Goal: Transaction & Acquisition: Purchase product/service

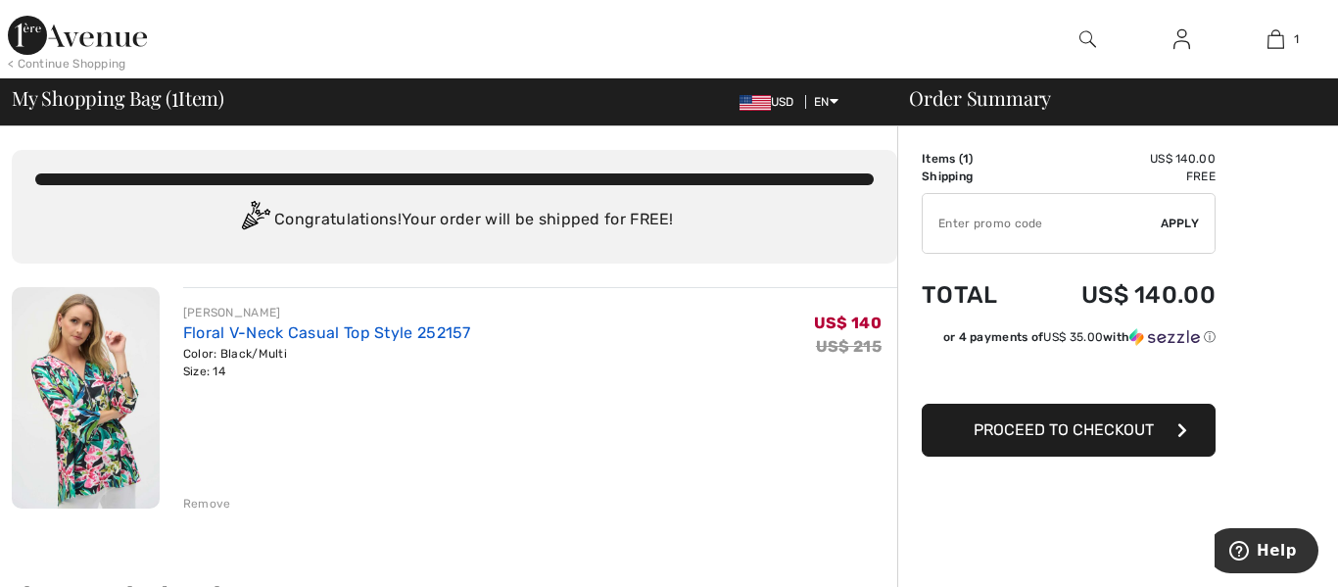
click at [272, 327] on link "Floral V-Neck Casual Top Style 252157" at bounding box center [327, 332] width 288 height 19
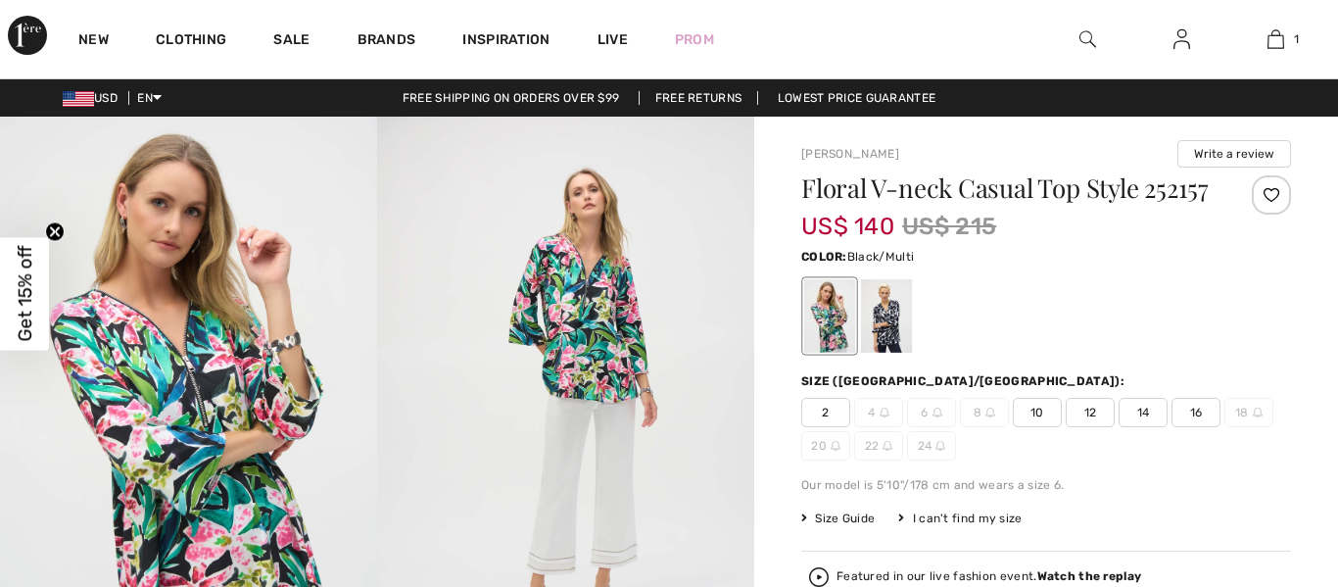
click at [188, 373] on img at bounding box center [188, 399] width 377 height 565
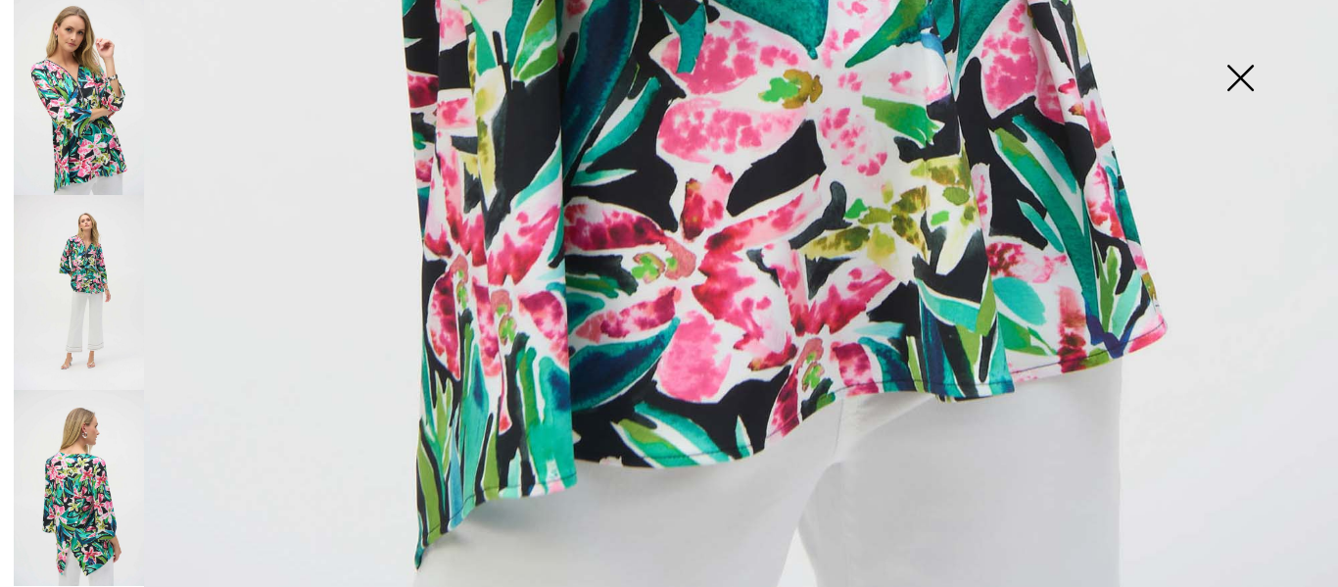
scroll to position [1419, 0]
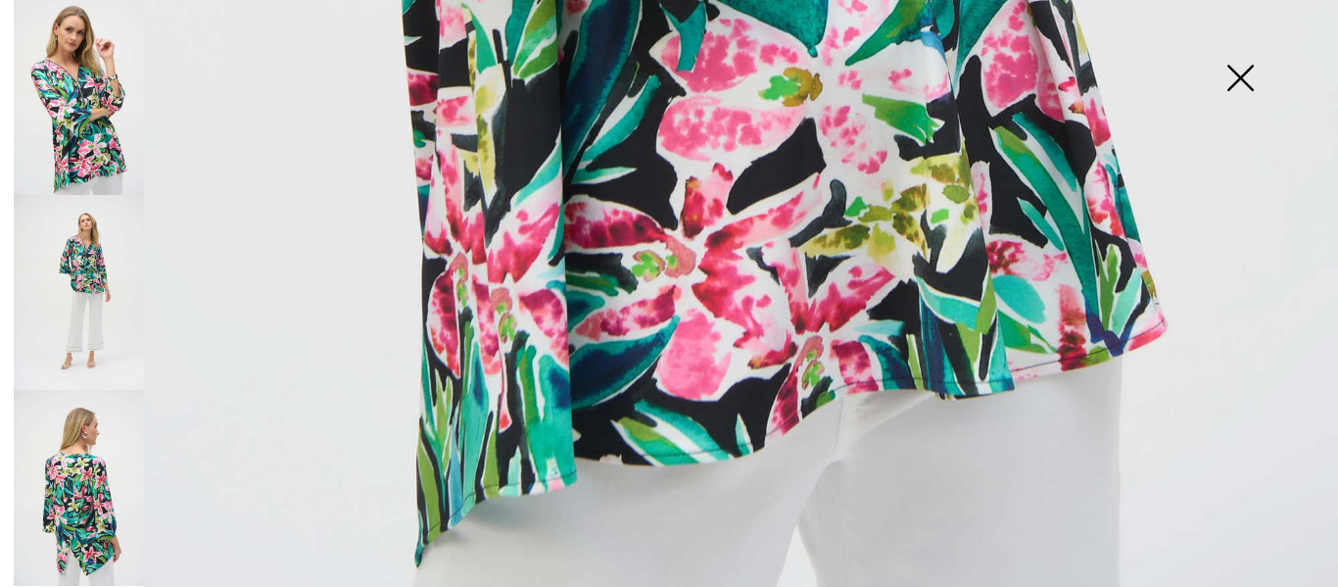
click at [82, 264] on img at bounding box center [79, 292] width 130 height 195
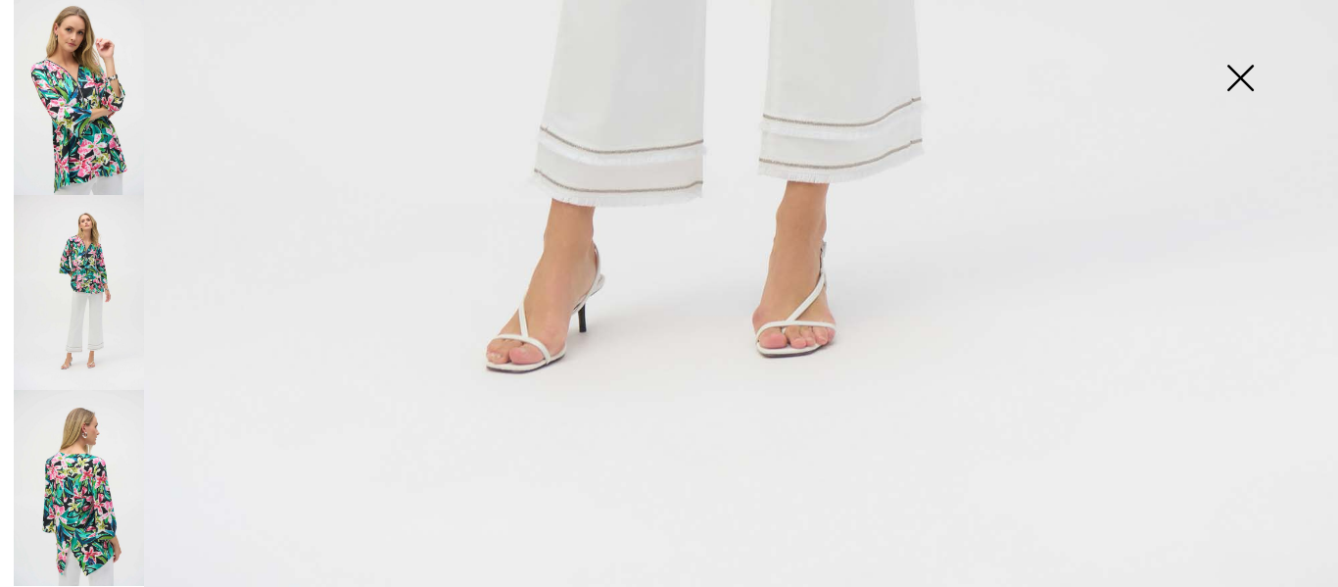
click at [92, 474] on img at bounding box center [79, 487] width 130 height 195
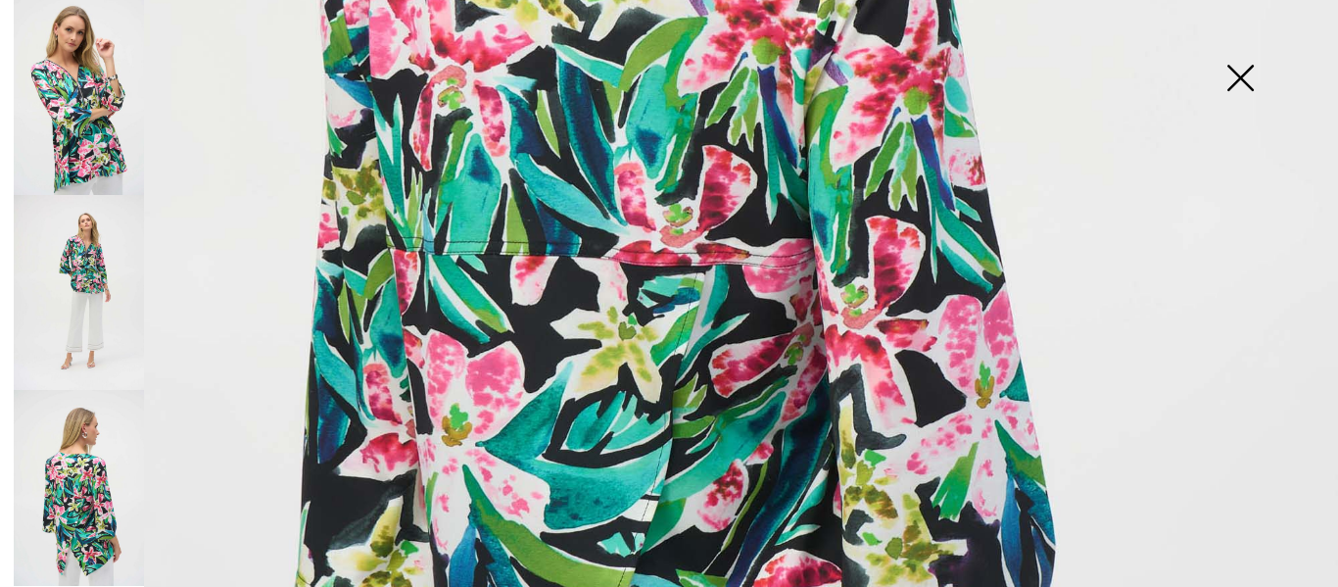
scroll to position [434, 0]
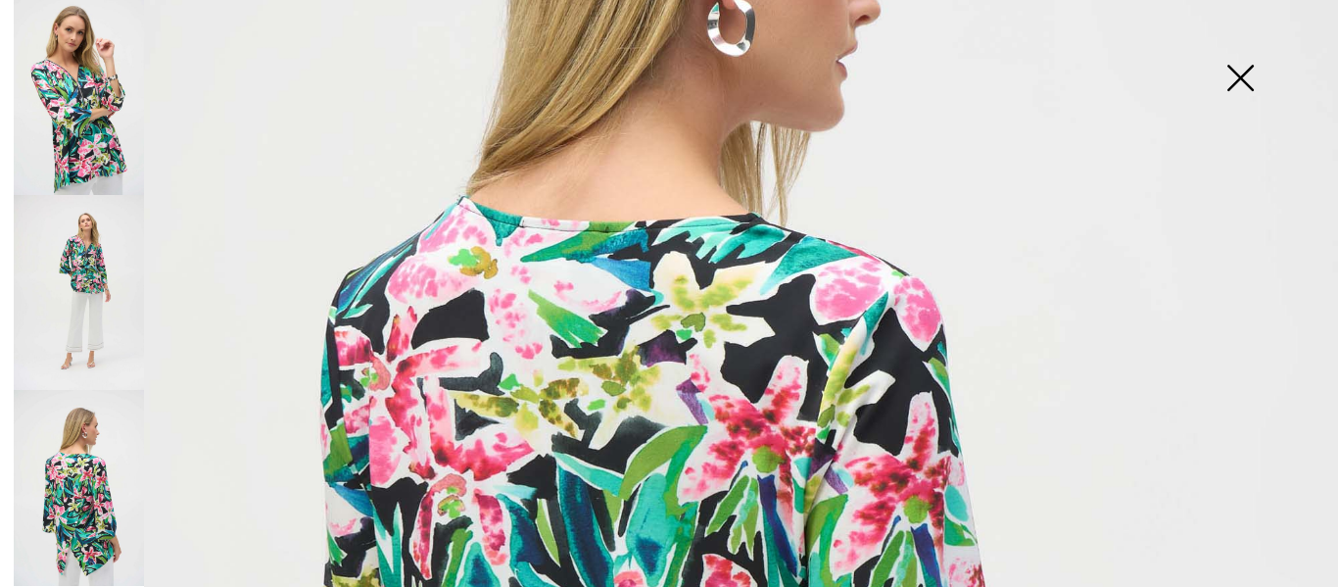
click at [1233, 85] on img at bounding box center [1240, 79] width 98 height 101
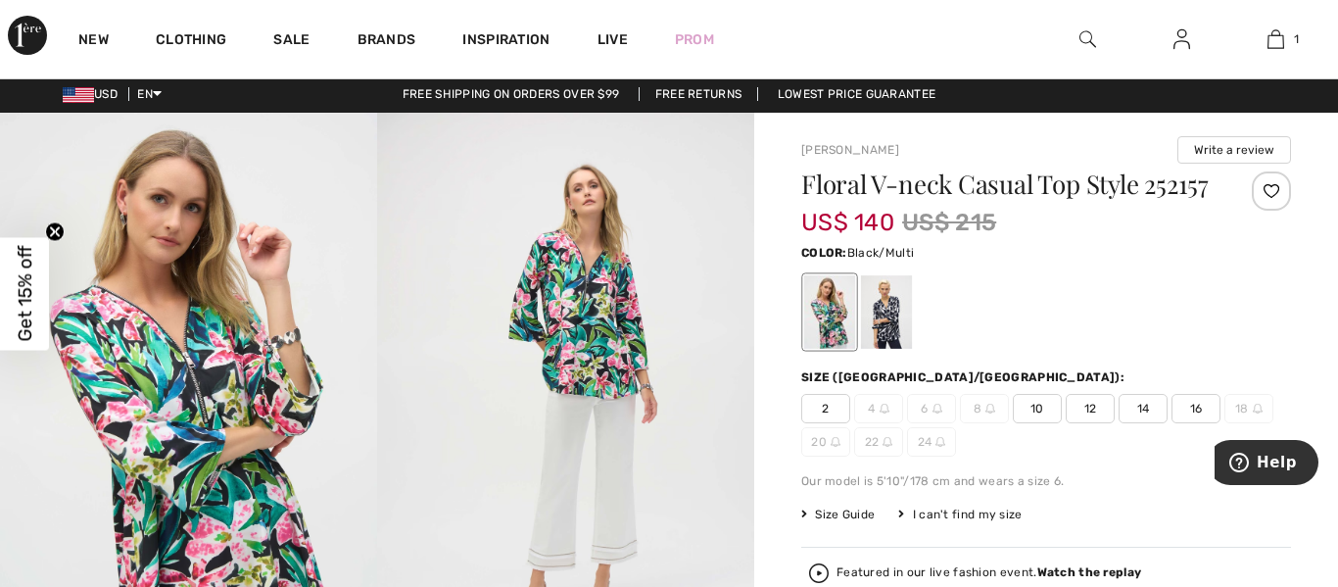
scroll to position [0, 0]
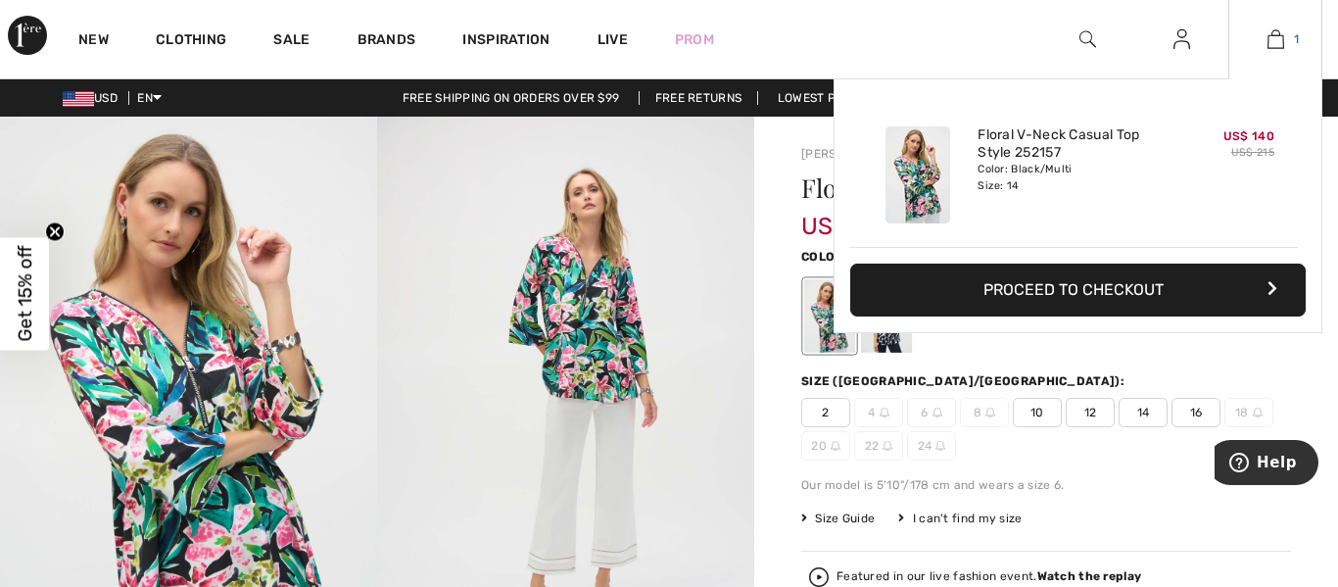
click at [1283, 38] on img at bounding box center [1276, 39] width 17 height 24
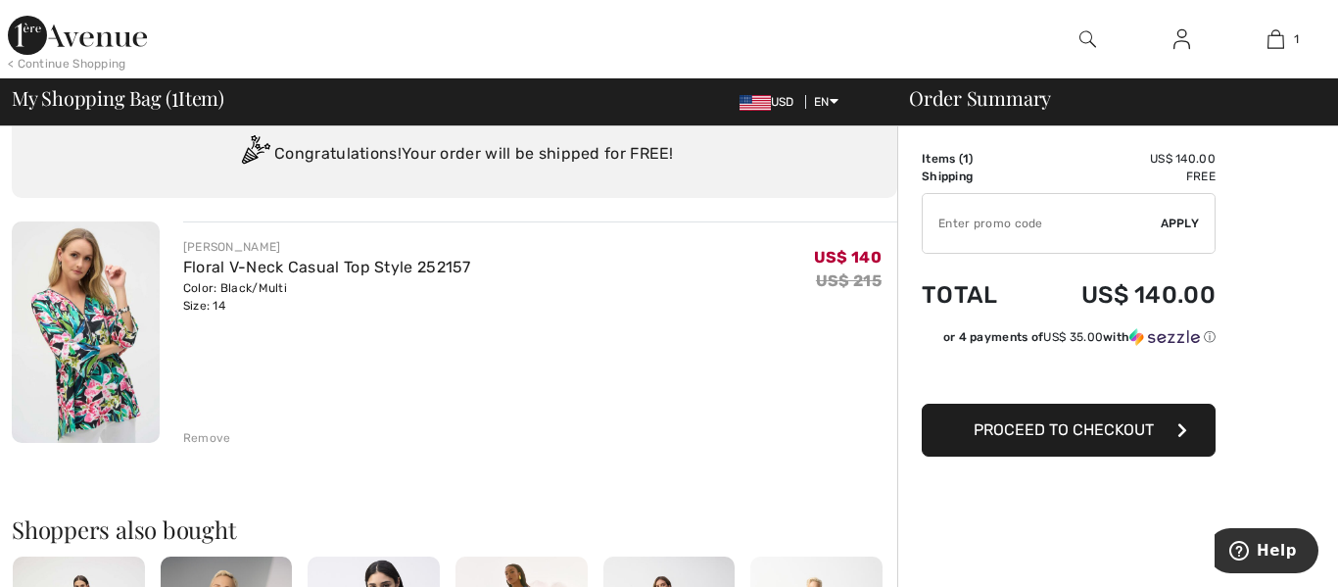
scroll to position [15, 0]
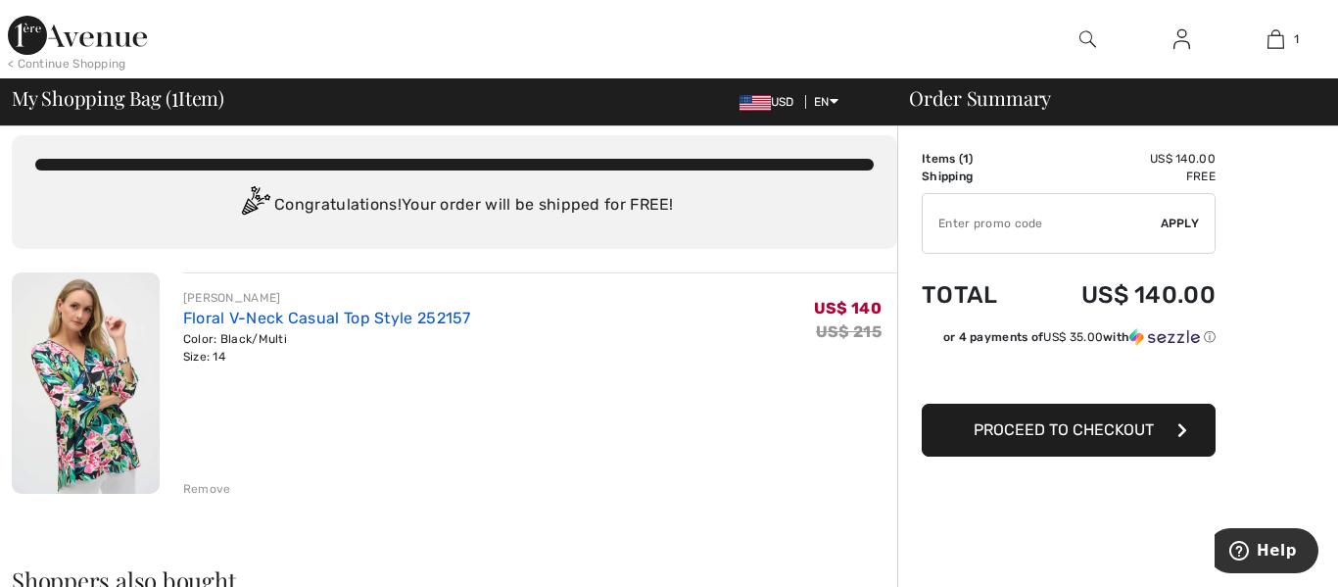
click at [305, 322] on link "Floral V-Neck Casual Top Style 252157" at bounding box center [327, 318] width 288 height 19
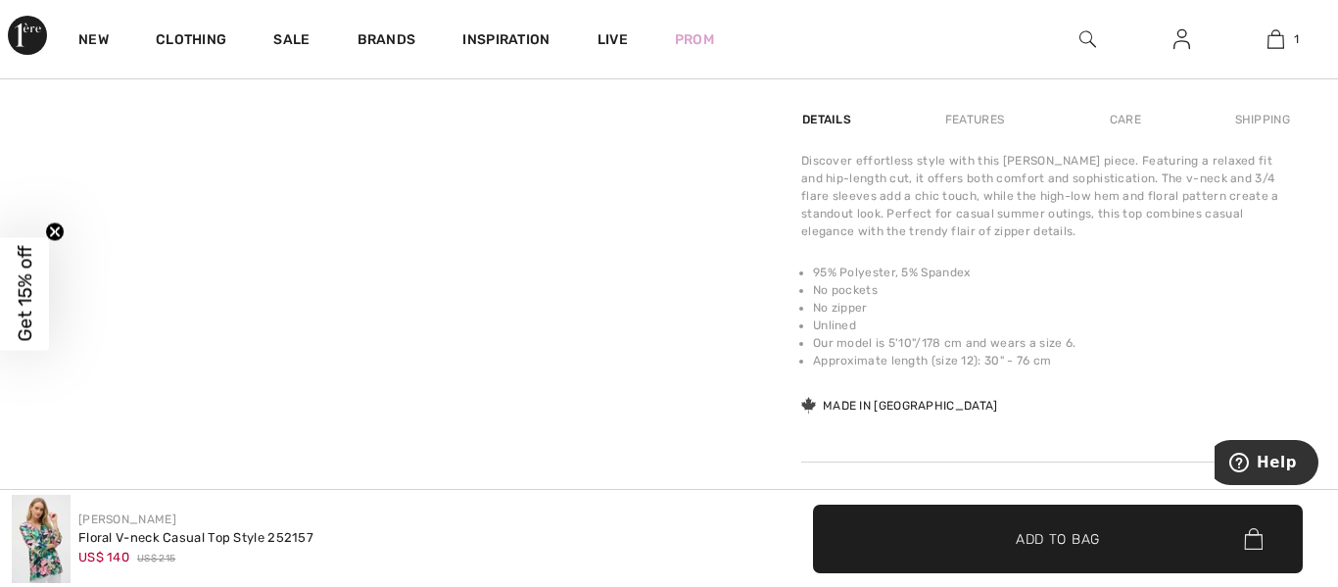
scroll to position [1207, 0]
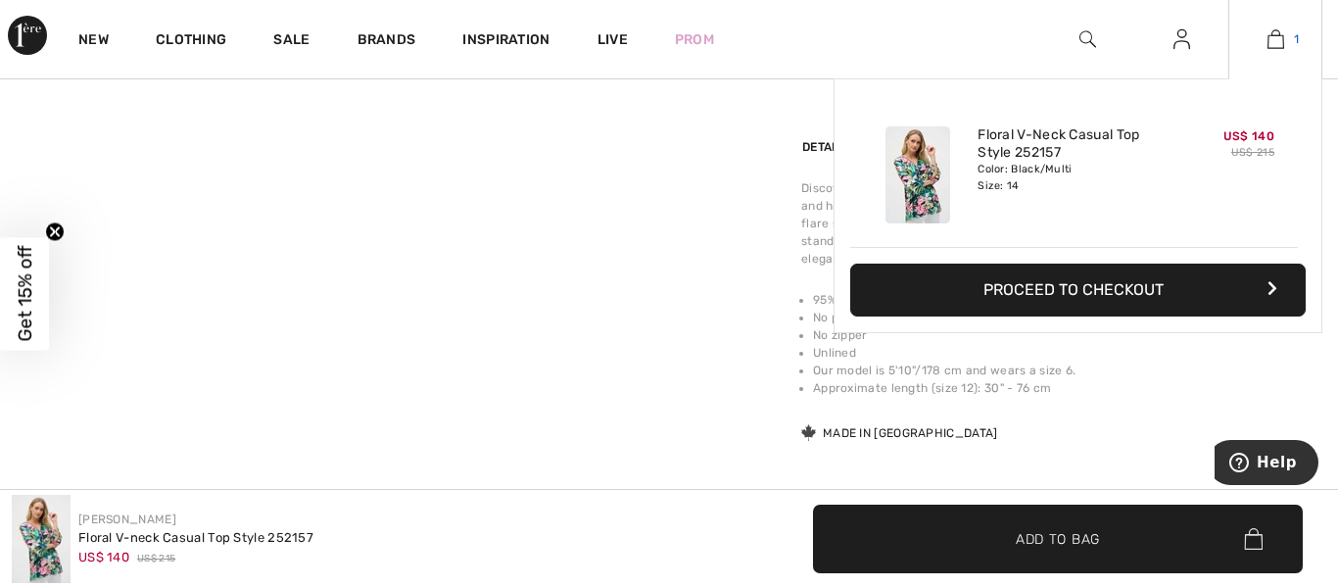
click at [1277, 45] on img at bounding box center [1276, 39] width 17 height 24
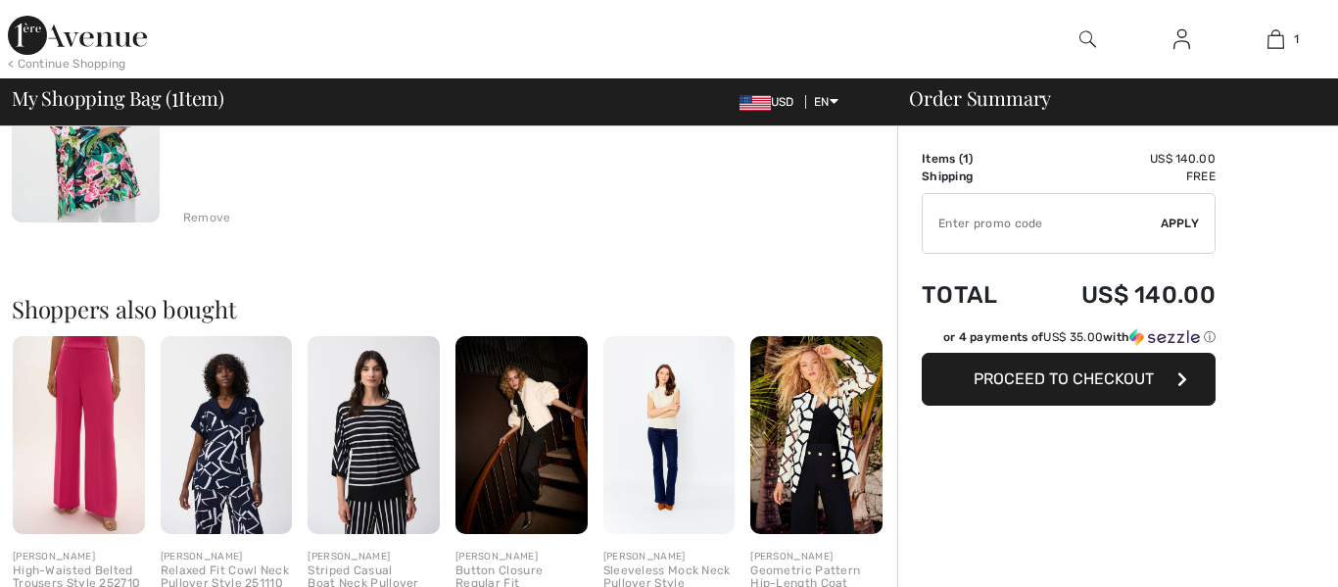
checkbox input "true"
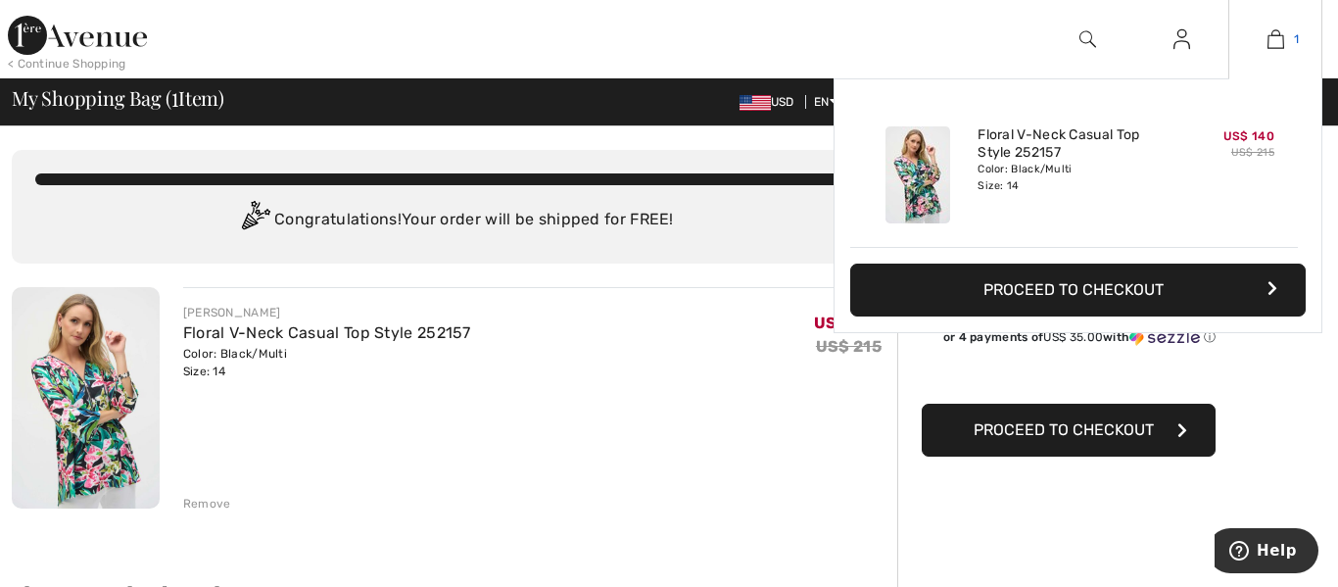
click at [1294, 37] on span "1" at bounding box center [1296, 39] width 5 height 18
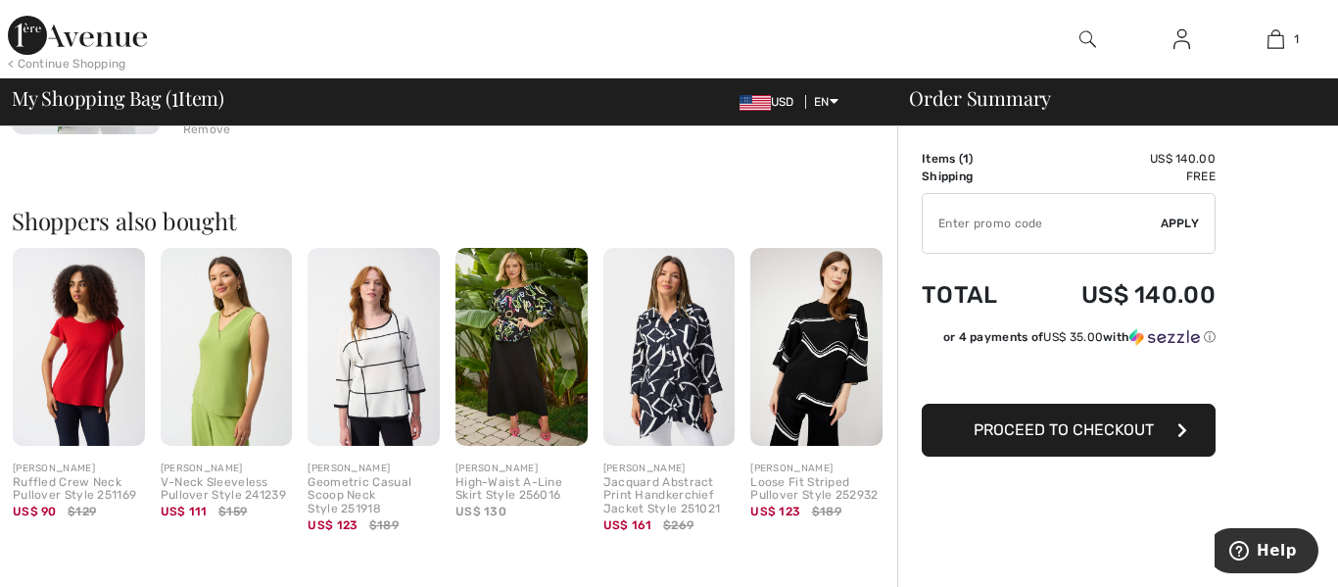
scroll to position [355, 0]
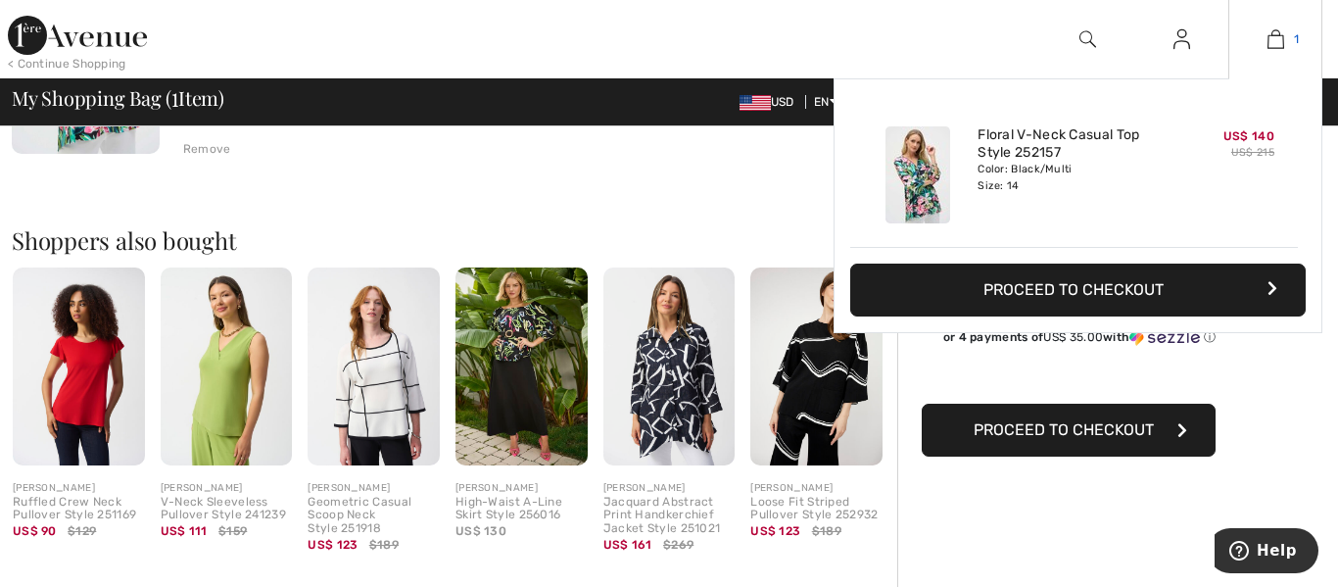
click at [1282, 35] on img at bounding box center [1276, 39] width 17 height 24
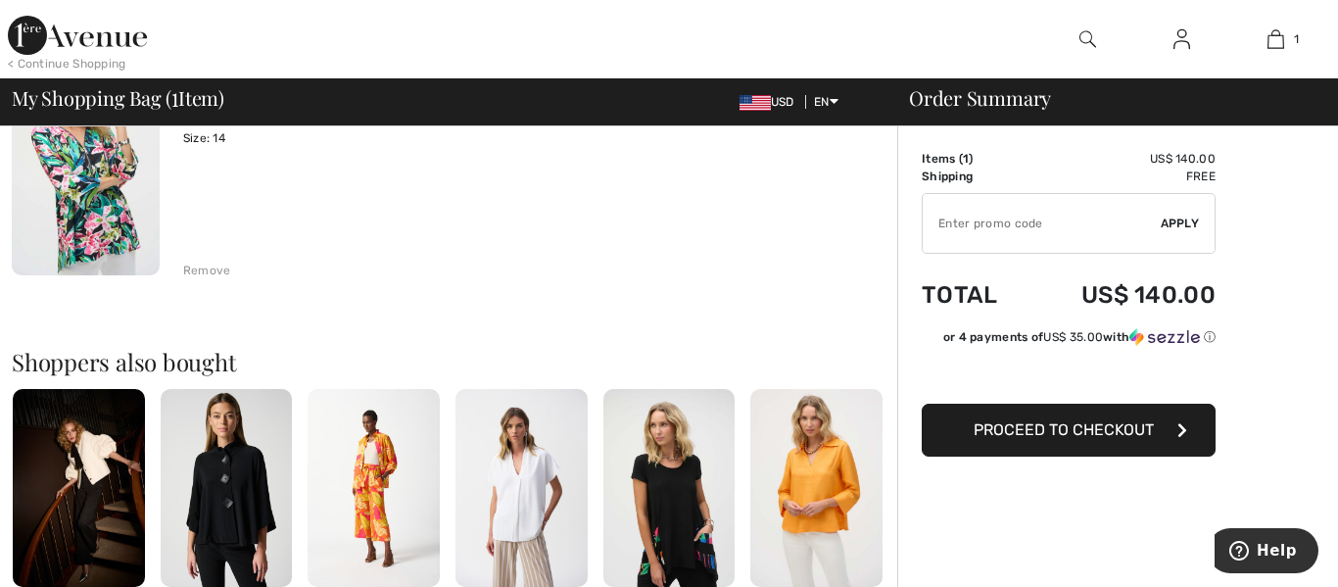
scroll to position [343, 0]
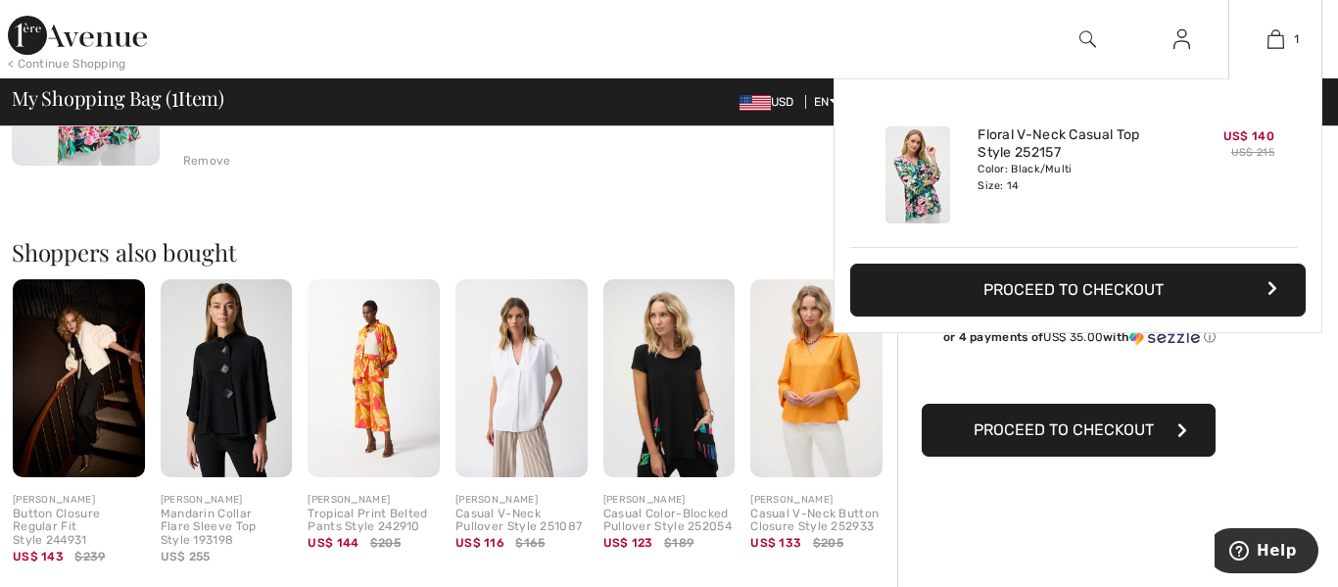
click at [1282, 51] on div "1 Added to Bag Joseph Ribkoff Floral V-neck Casual Top Style 252157 US$ 140 US$…" at bounding box center [1276, 39] width 94 height 78
click at [1275, 40] on img at bounding box center [1276, 39] width 17 height 24
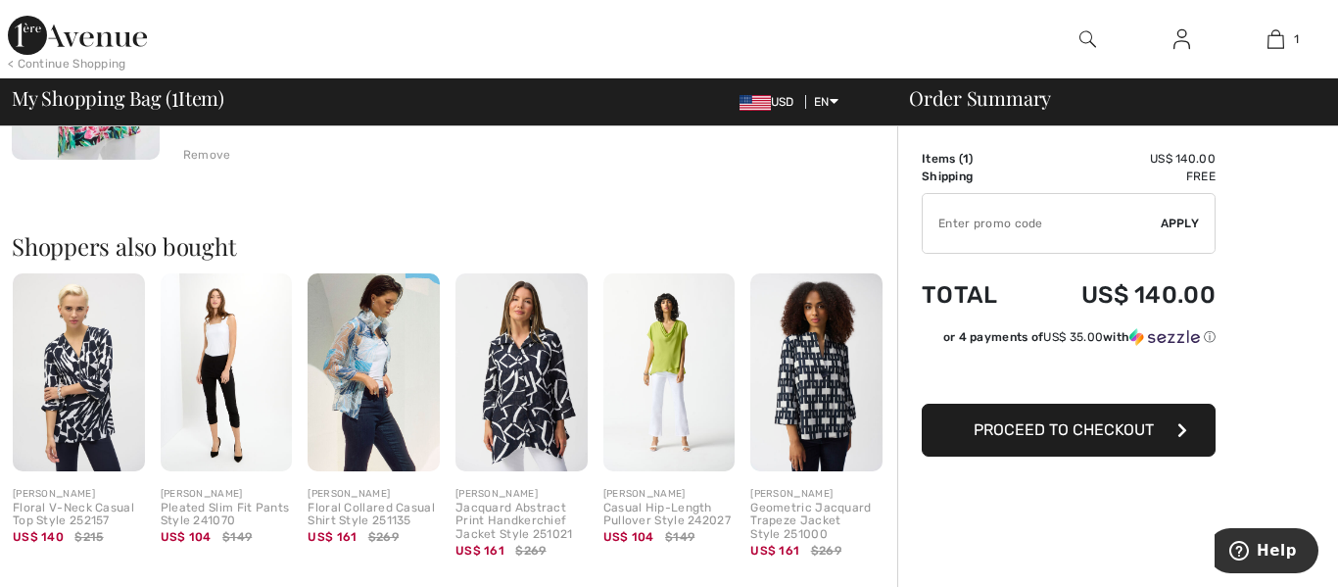
scroll to position [367, 0]
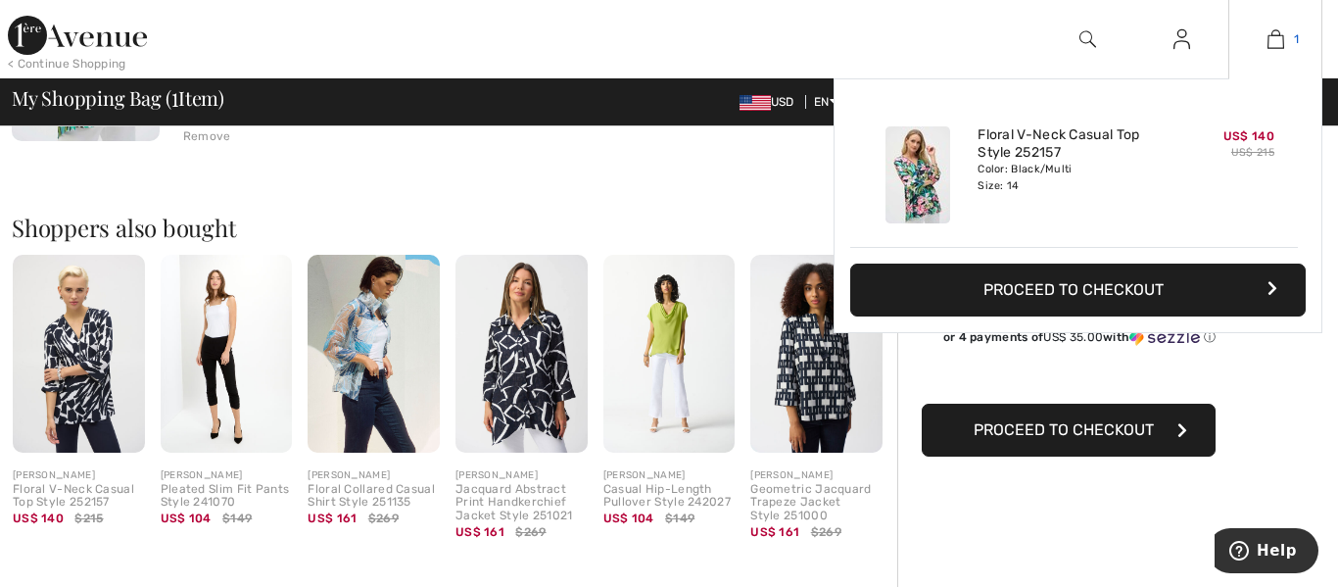
click at [1278, 42] on img at bounding box center [1276, 39] width 17 height 24
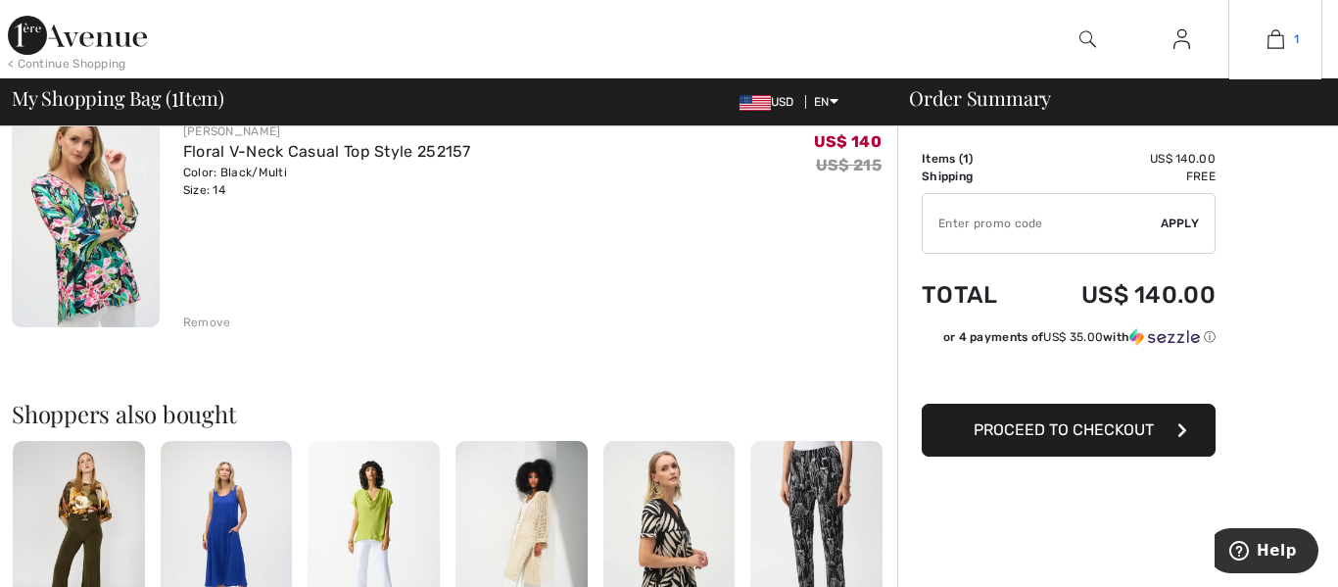
scroll to position [180, 0]
click at [1281, 39] on img at bounding box center [1276, 39] width 17 height 24
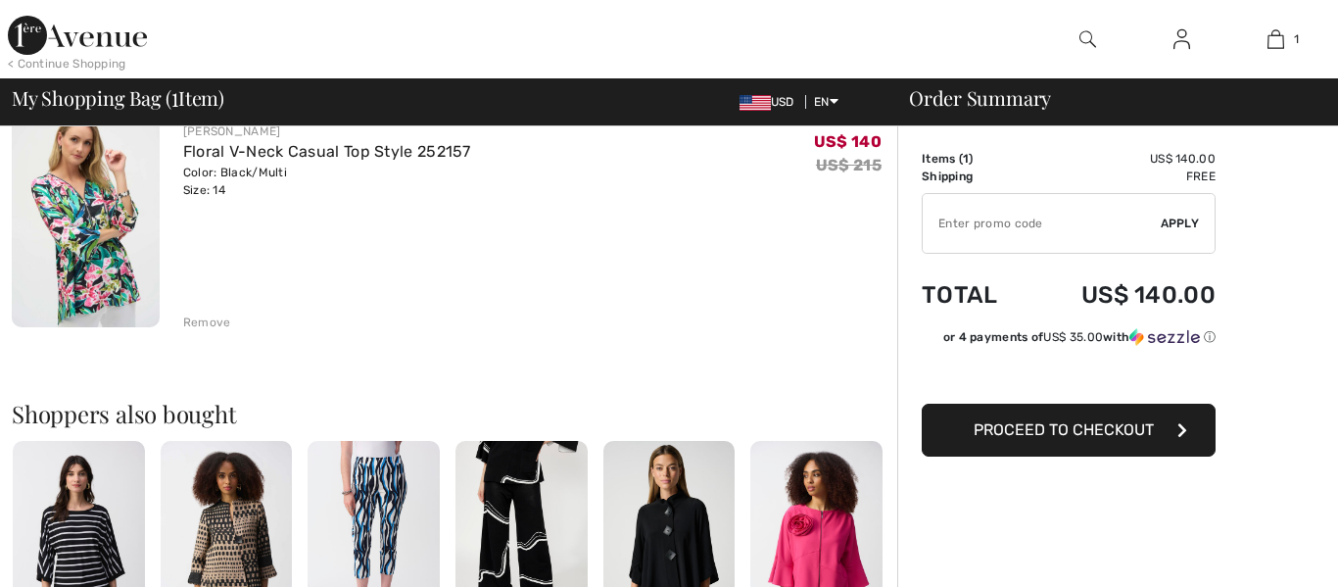
checkbox input "true"
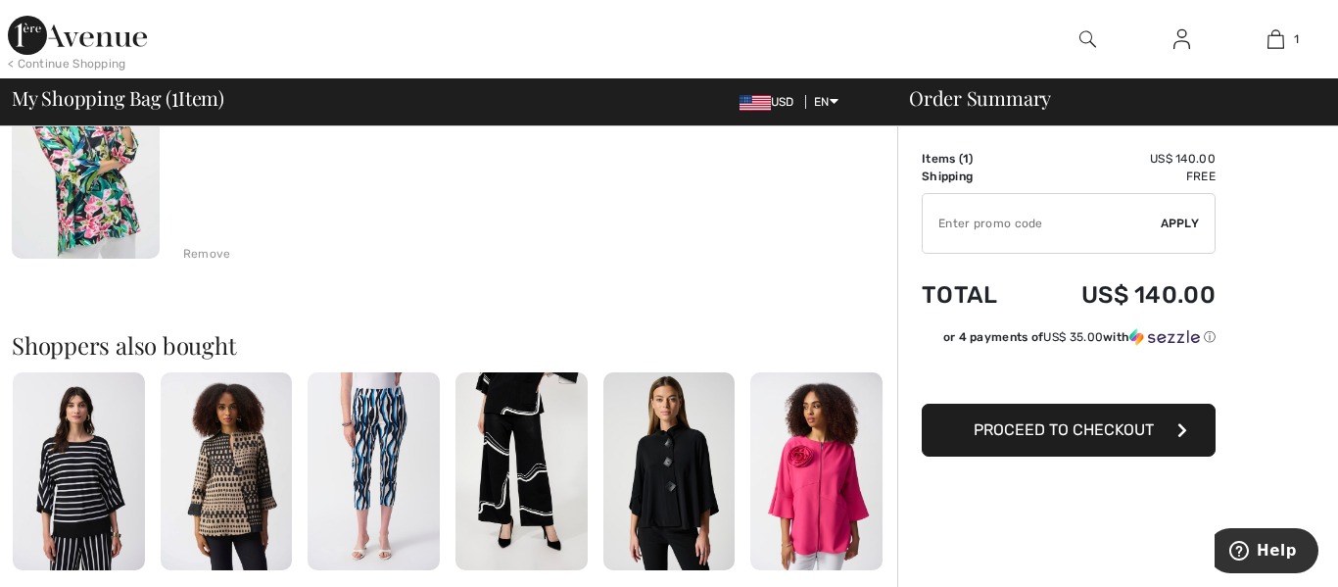
scroll to position [261, 0]
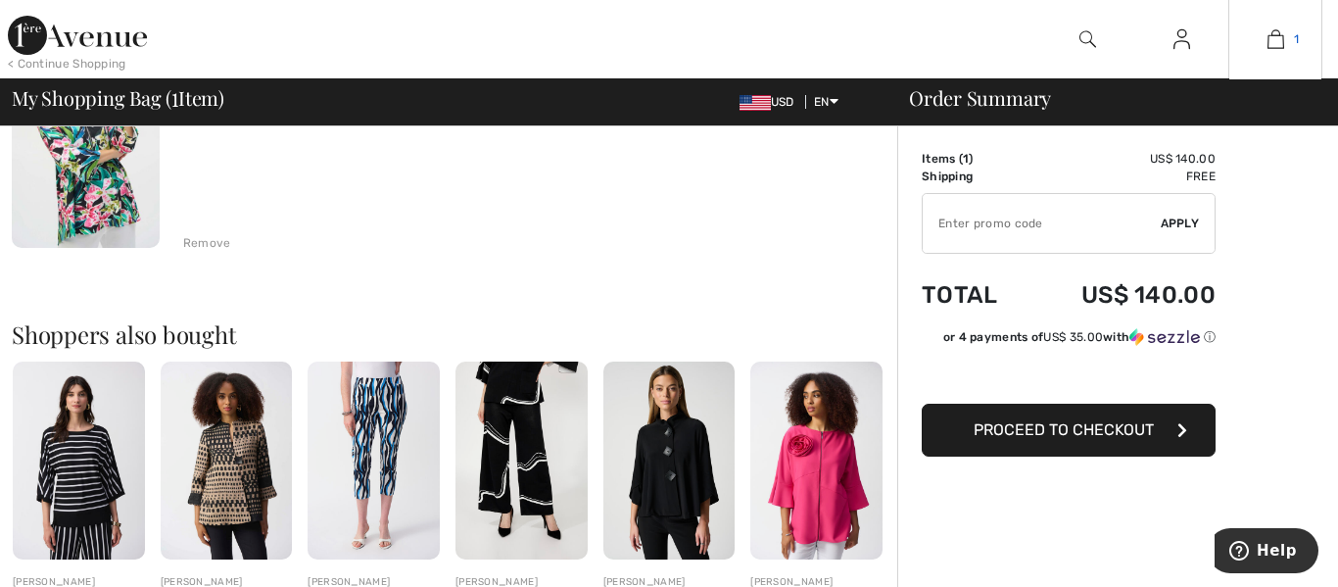
click at [1273, 33] on img at bounding box center [1276, 39] width 17 height 24
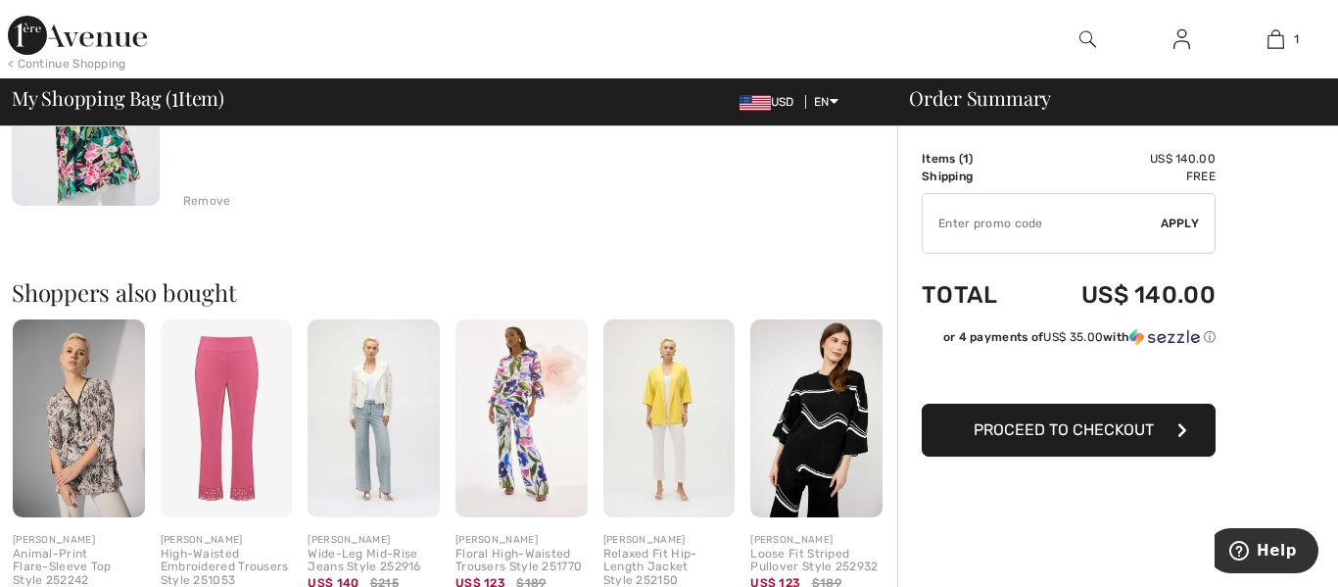
scroll to position [314, 0]
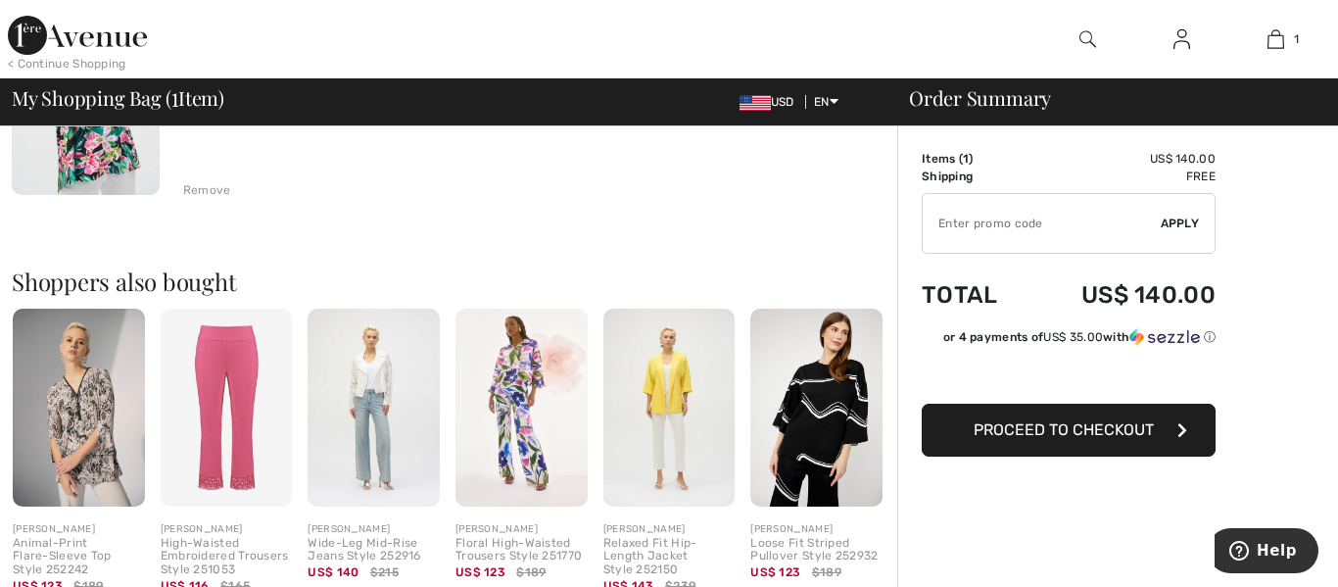
click at [80, 403] on img at bounding box center [79, 408] width 132 height 198
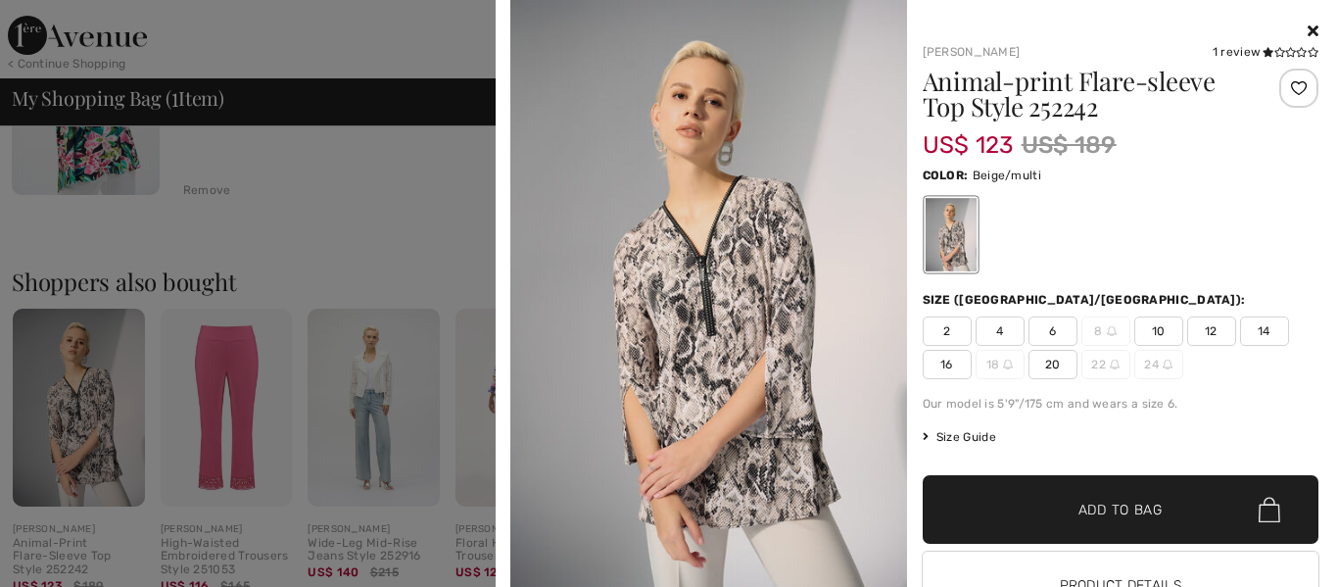
click at [1317, 30] on icon at bounding box center [1313, 31] width 11 height 16
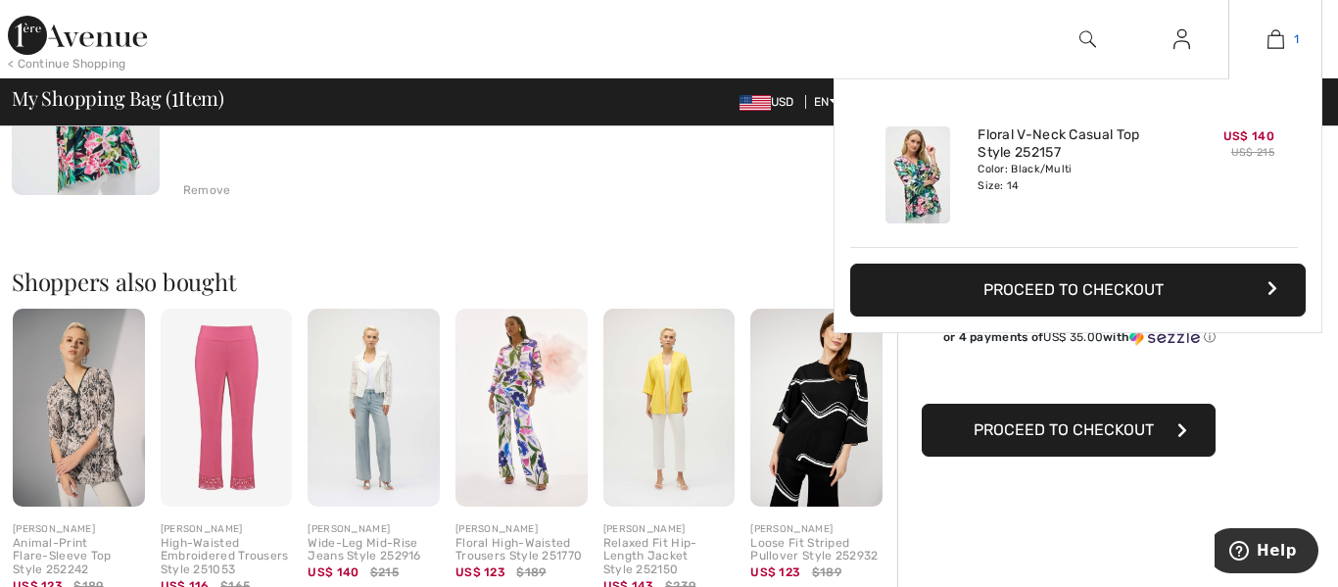
click at [1281, 44] on img at bounding box center [1276, 39] width 17 height 24
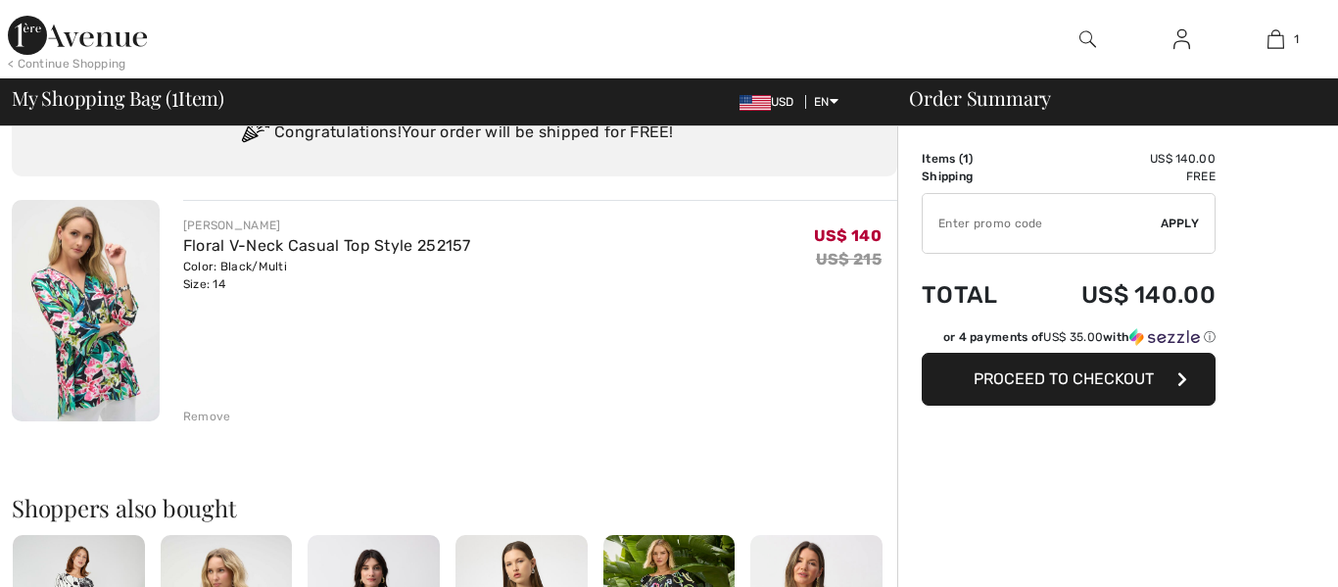
scroll to position [144, 0]
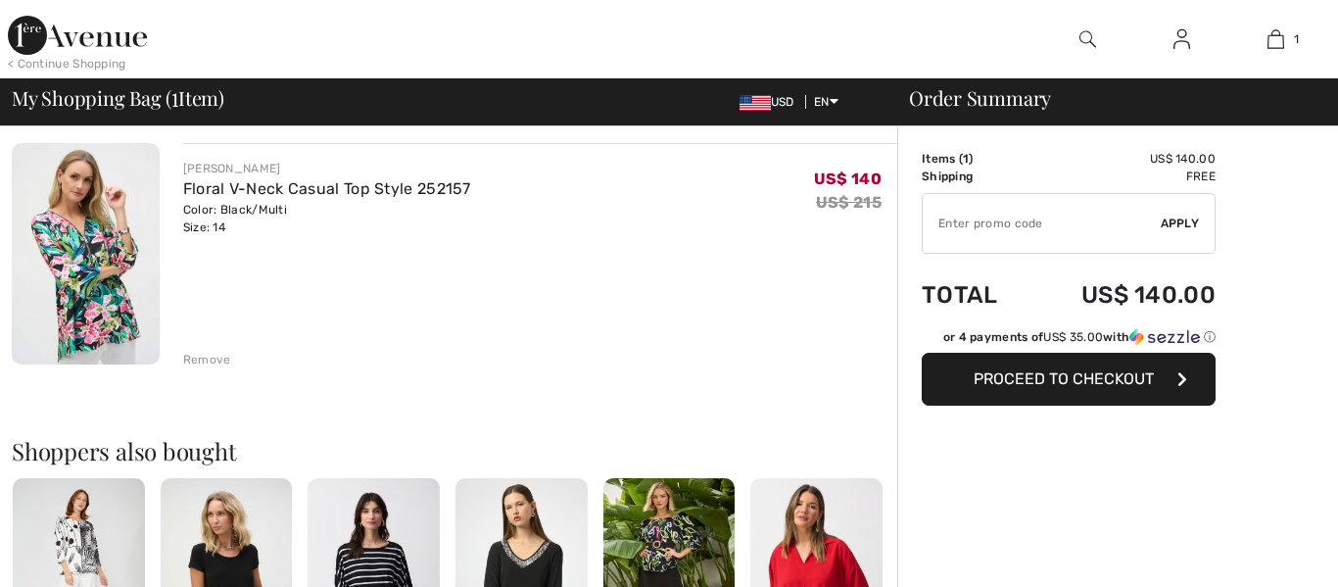
checkbox input "true"
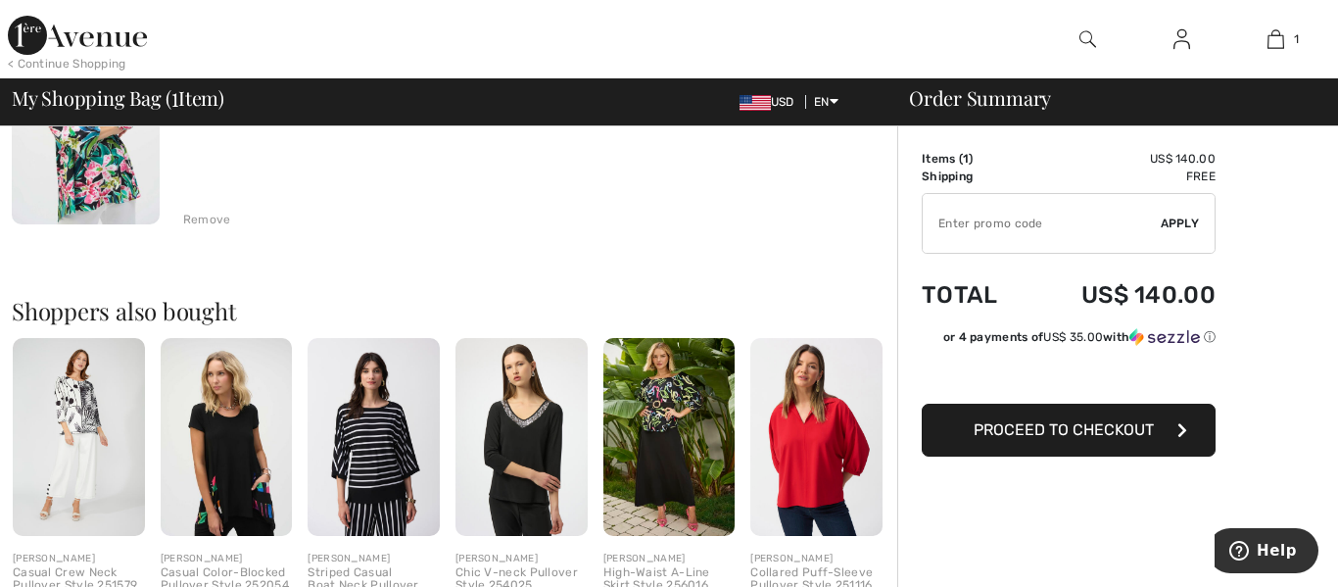
scroll to position [293, 0]
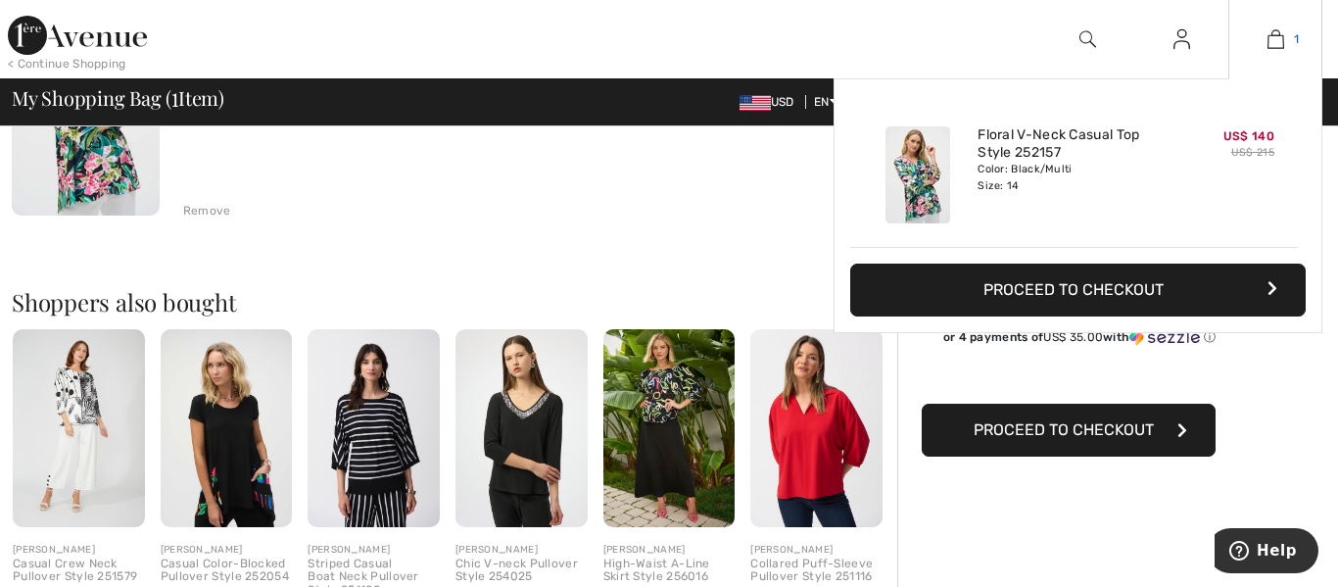
click at [1285, 36] on link "1" at bounding box center [1276, 39] width 92 height 24
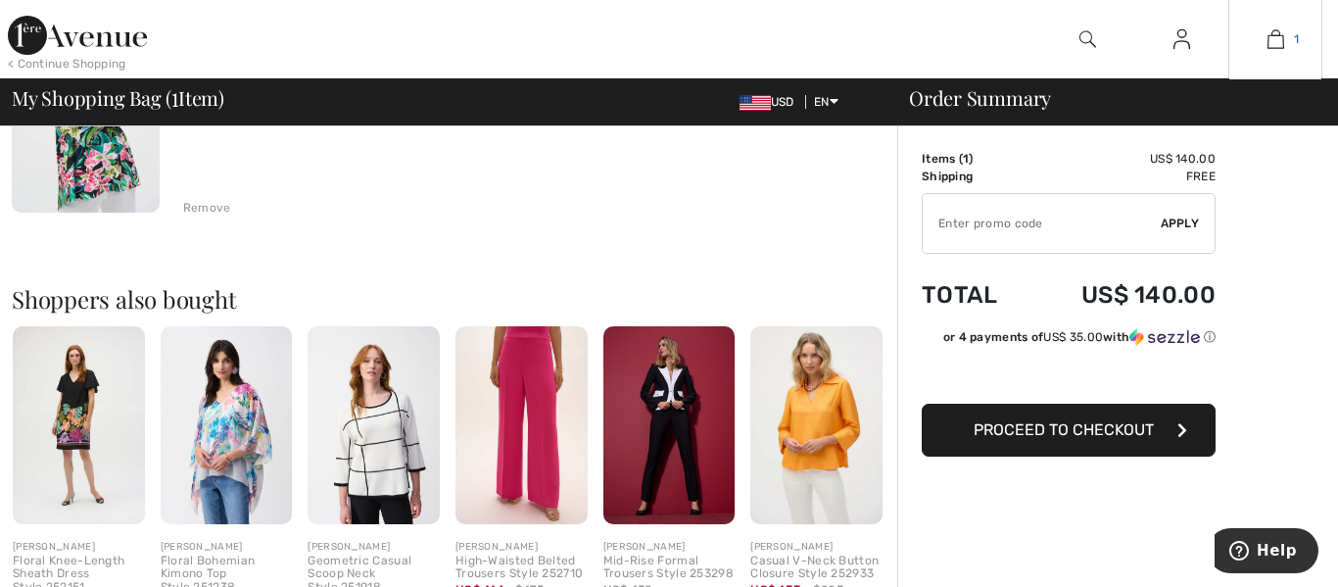
click at [1276, 28] on img at bounding box center [1276, 39] width 17 height 24
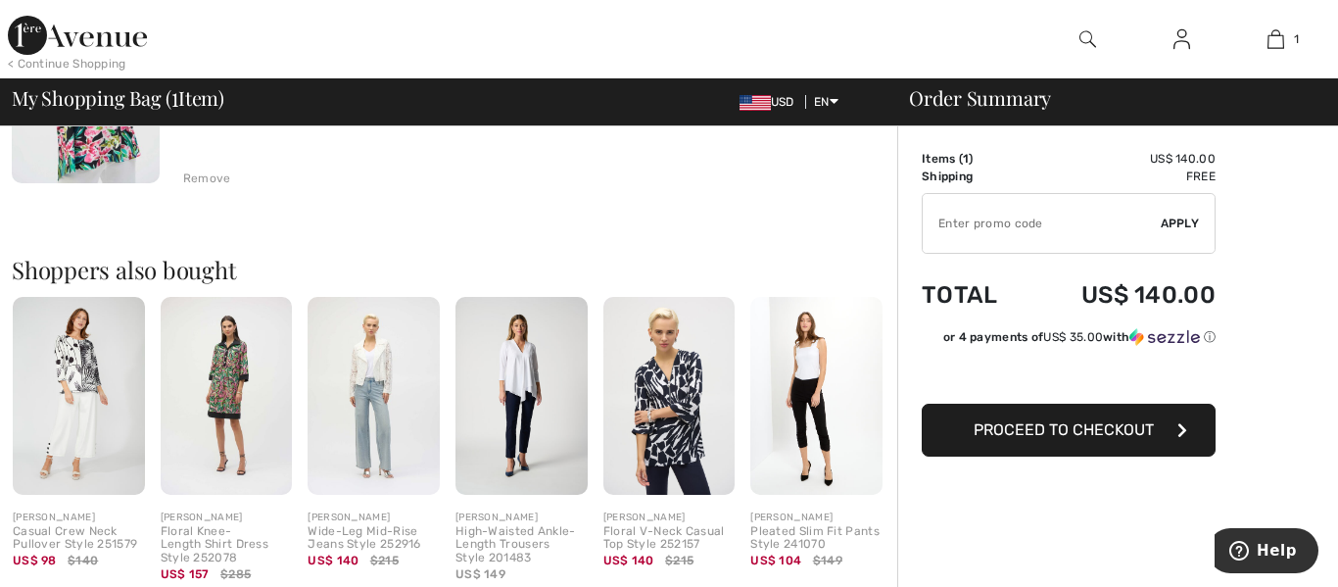
scroll to position [326, 0]
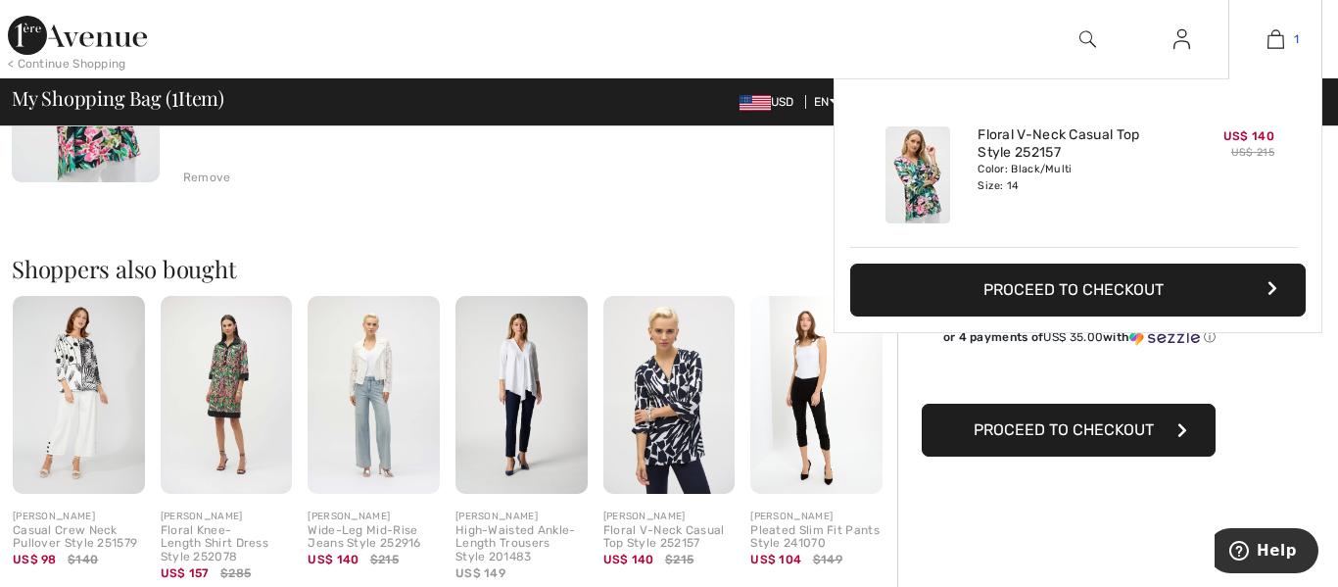
click at [1274, 40] on img at bounding box center [1276, 39] width 17 height 24
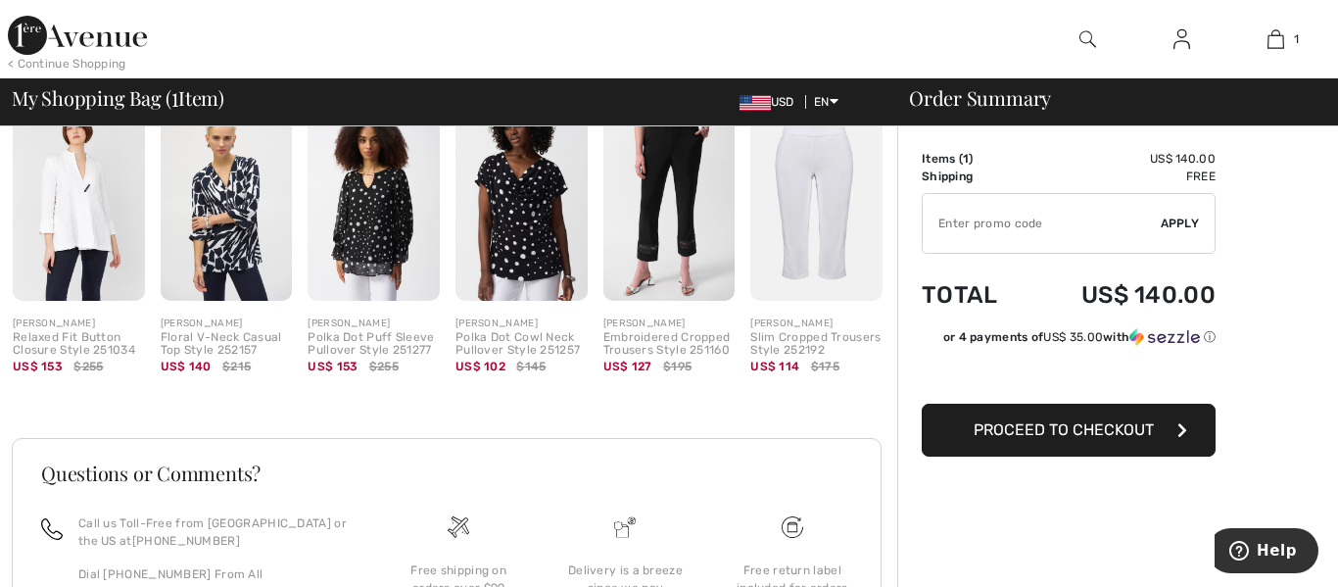
scroll to position [531, 0]
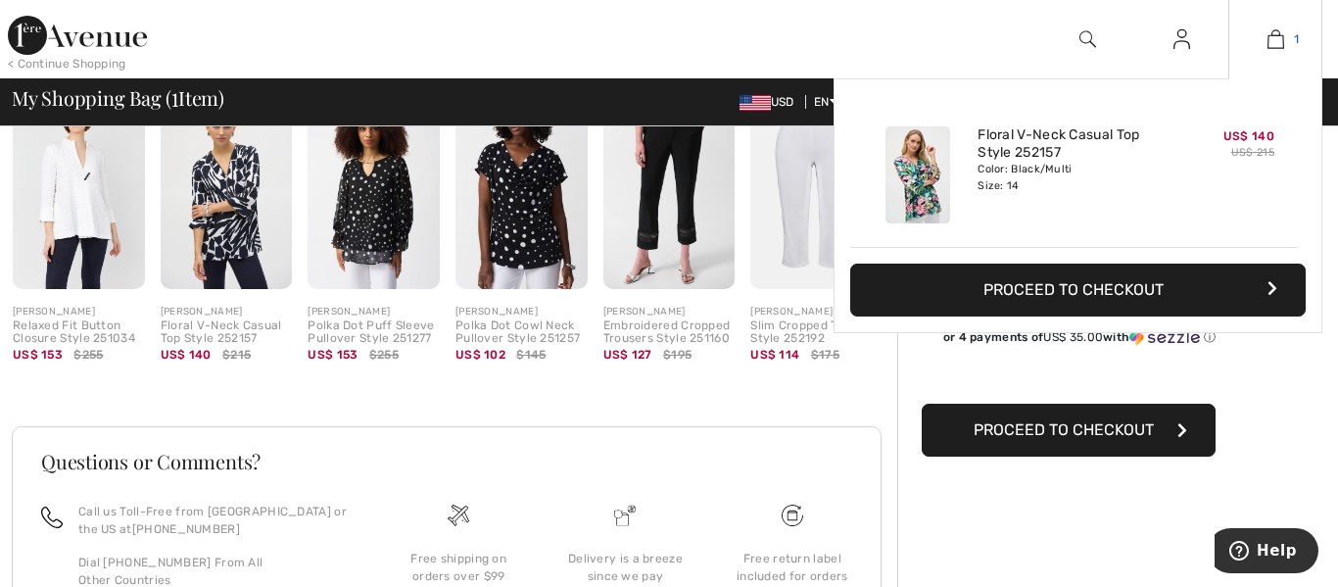
click at [1269, 40] on img at bounding box center [1276, 39] width 17 height 24
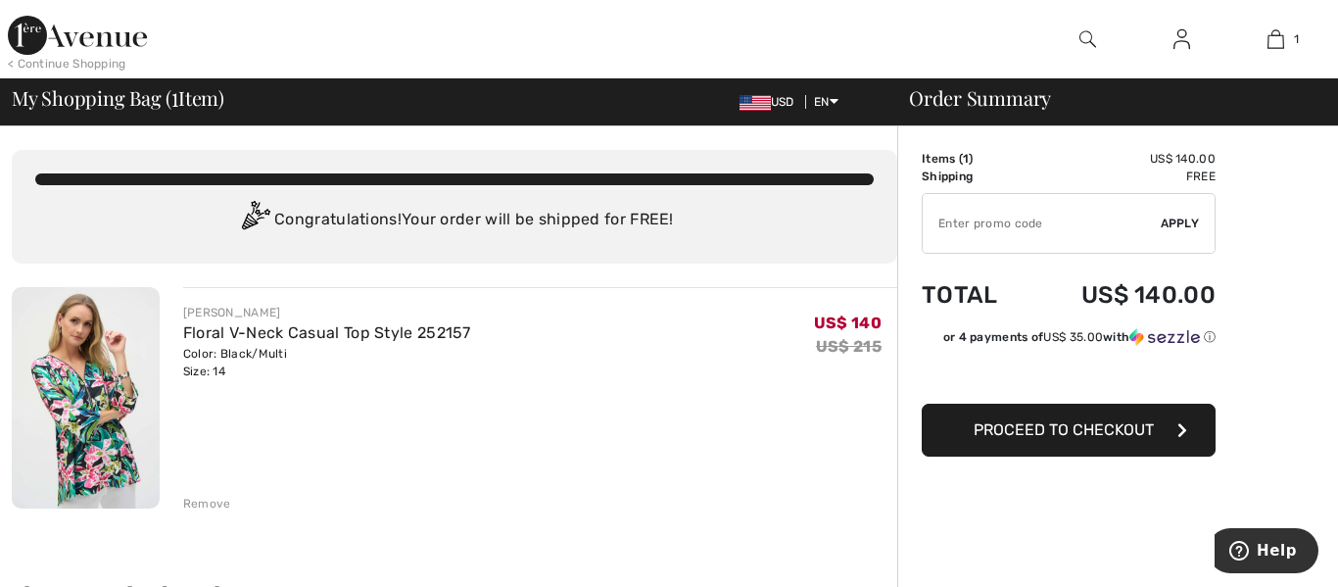
click at [1095, 38] on img at bounding box center [1088, 39] width 17 height 24
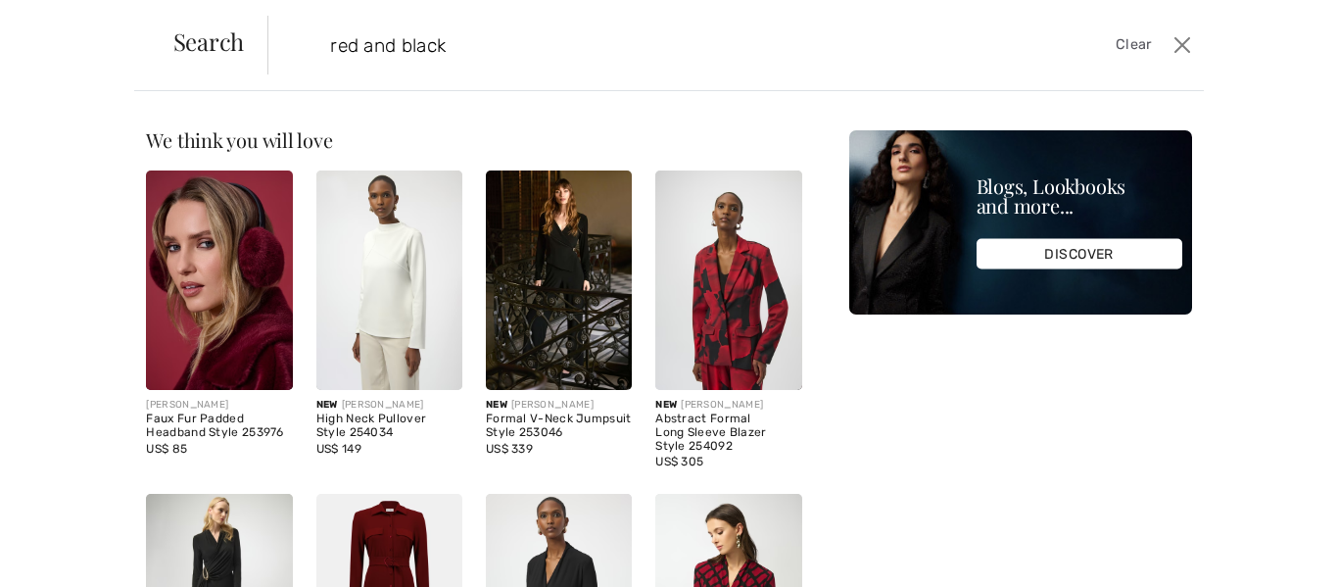
type input "red and black"
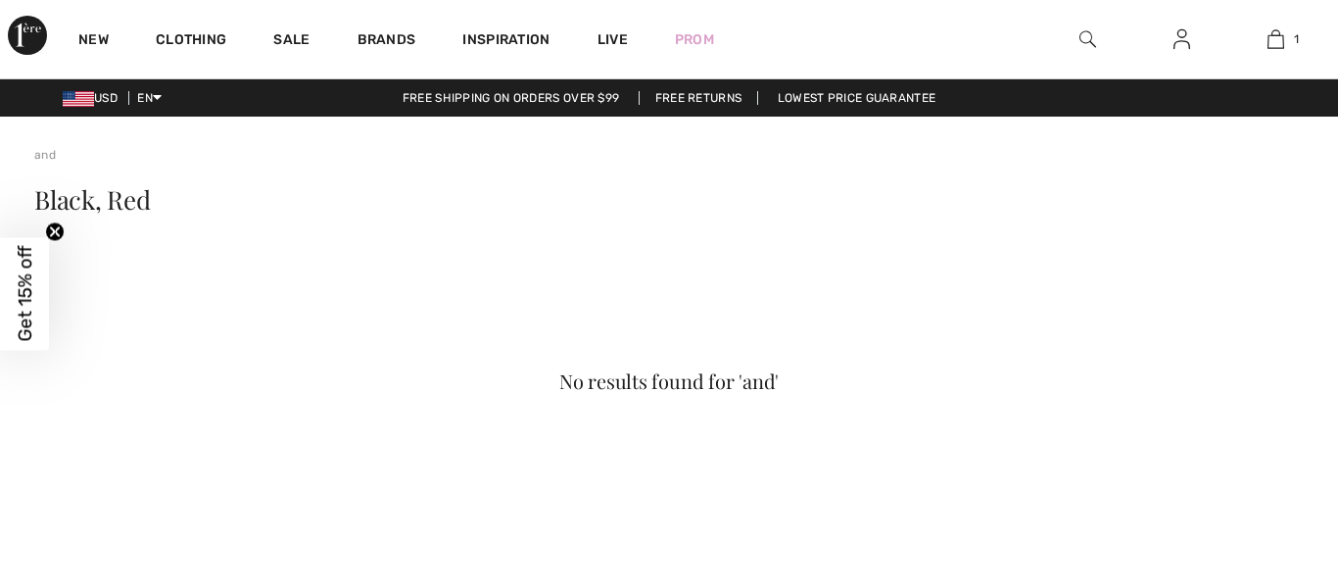
checkbox input "true"
click at [1084, 39] on img at bounding box center [1088, 39] width 17 height 24
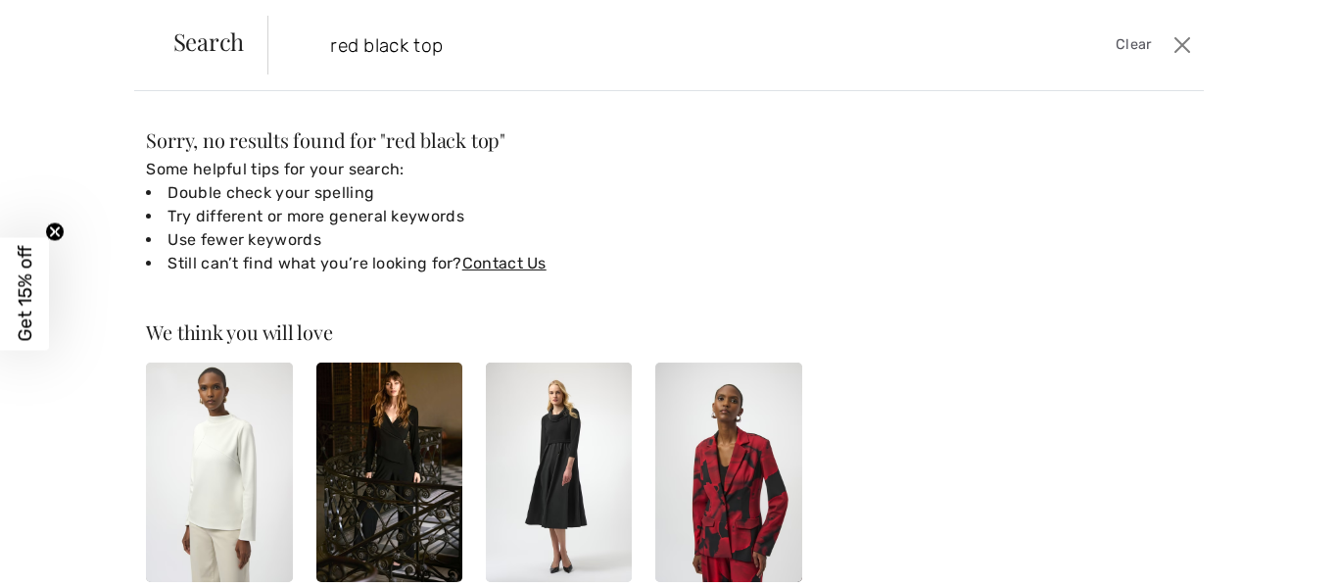
click at [461, 44] on input "red black top" at bounding box center [634, 45] width 639 height 59
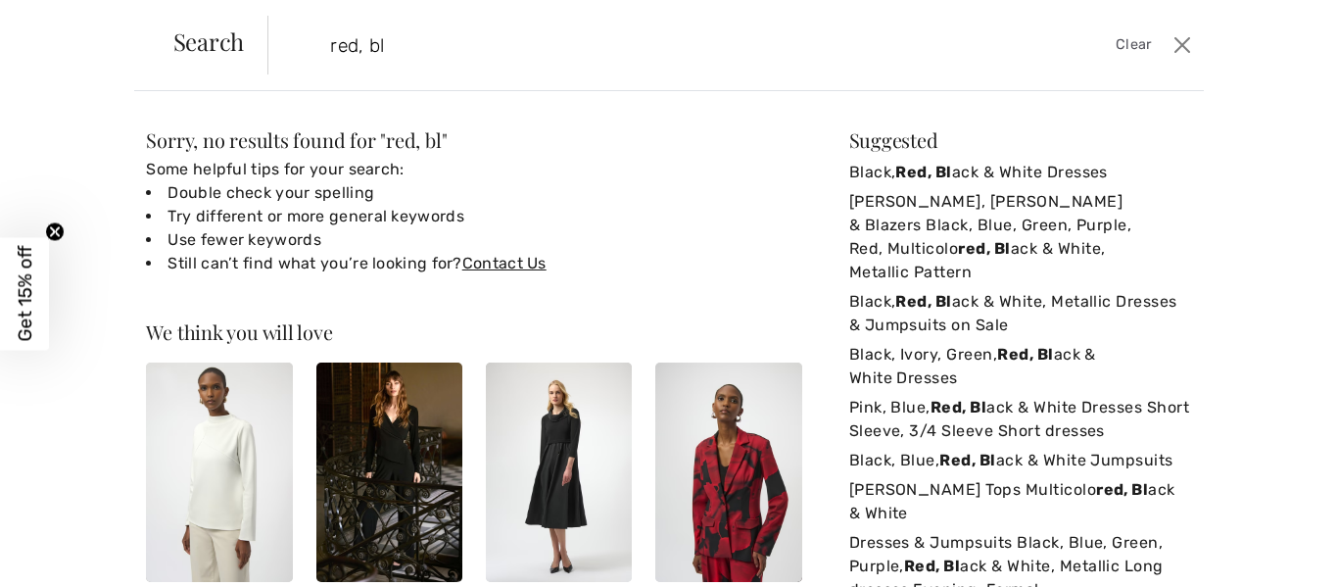
click at [735, 41] on input "red, bl" at bounding box center [634, 45] width 639 height 59
click at [750, 43] on input "red, bl" at bounding box center [634, 45] width 639 height 59
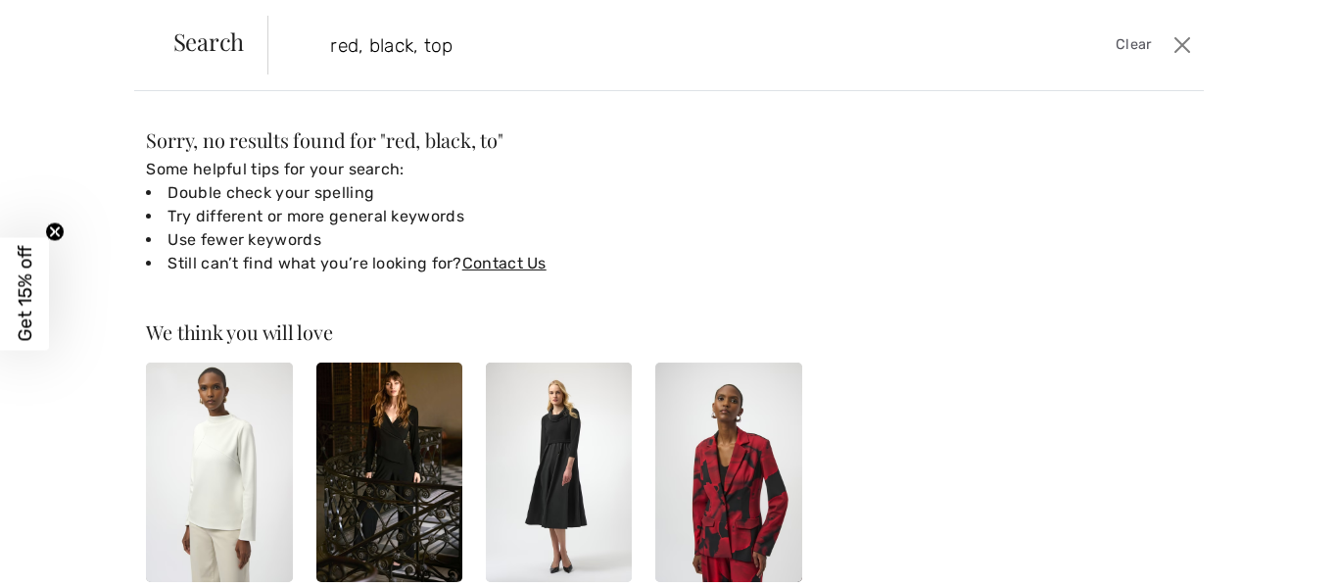
type input "red, black, top"
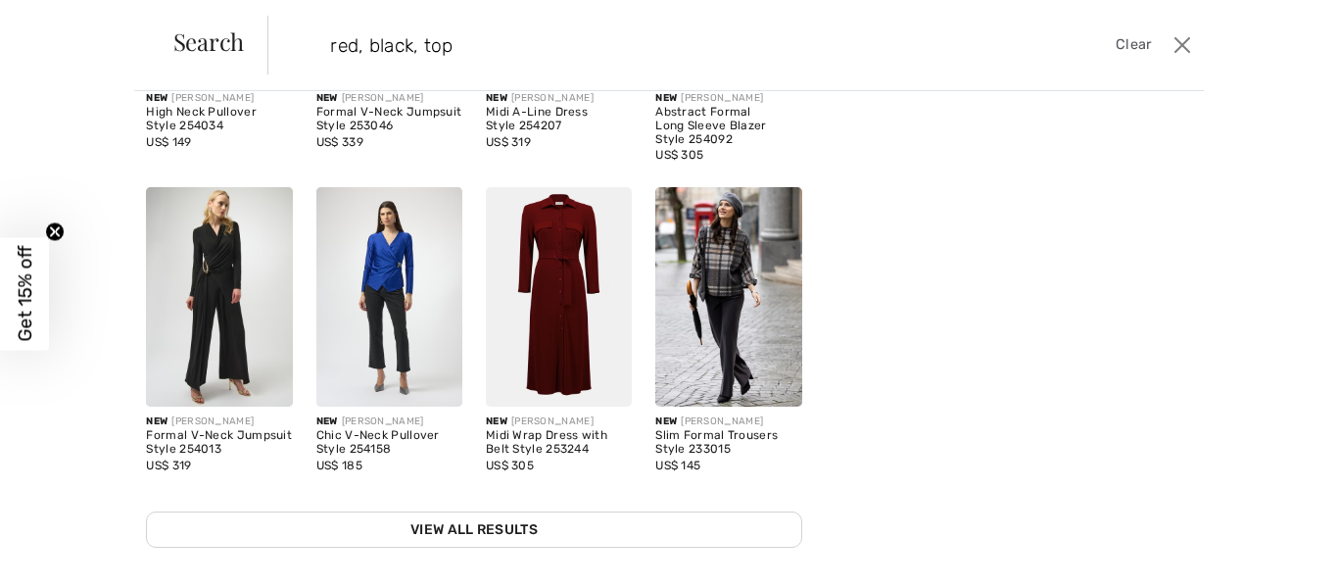
scroll to position [468, 0]
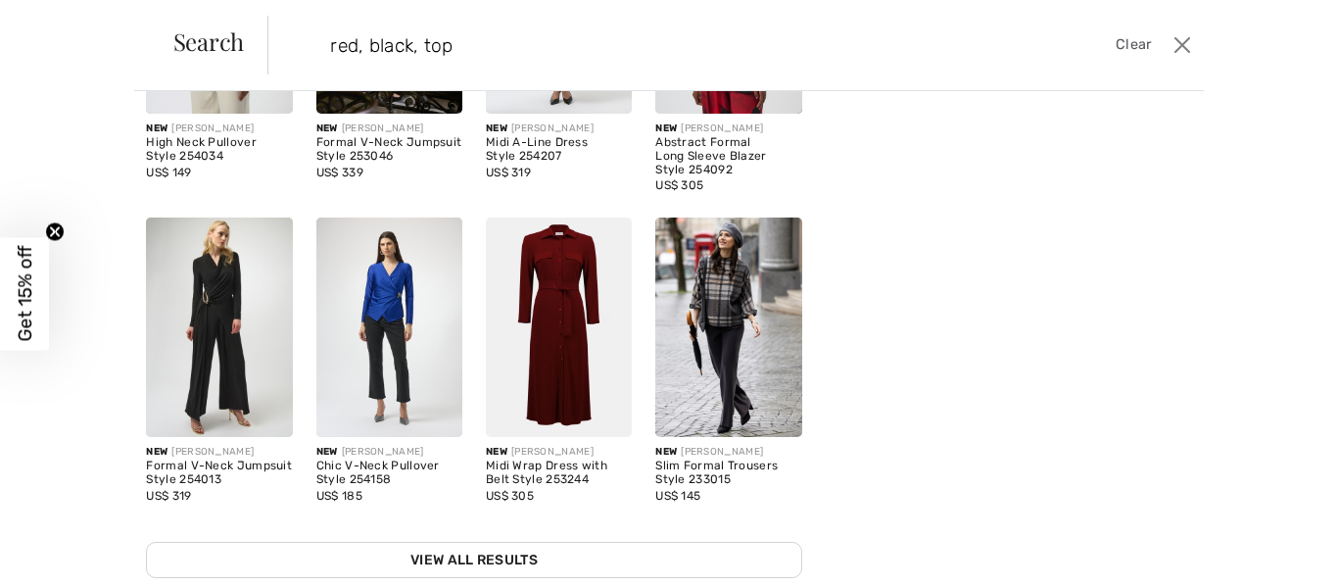
click at [957, 183] on div "Suggested Black, Red, Black & White Dresses Joseph Ribkoff, Frank Lyman Jackets…" at bounding box center [1020, 120] width 343 height 916
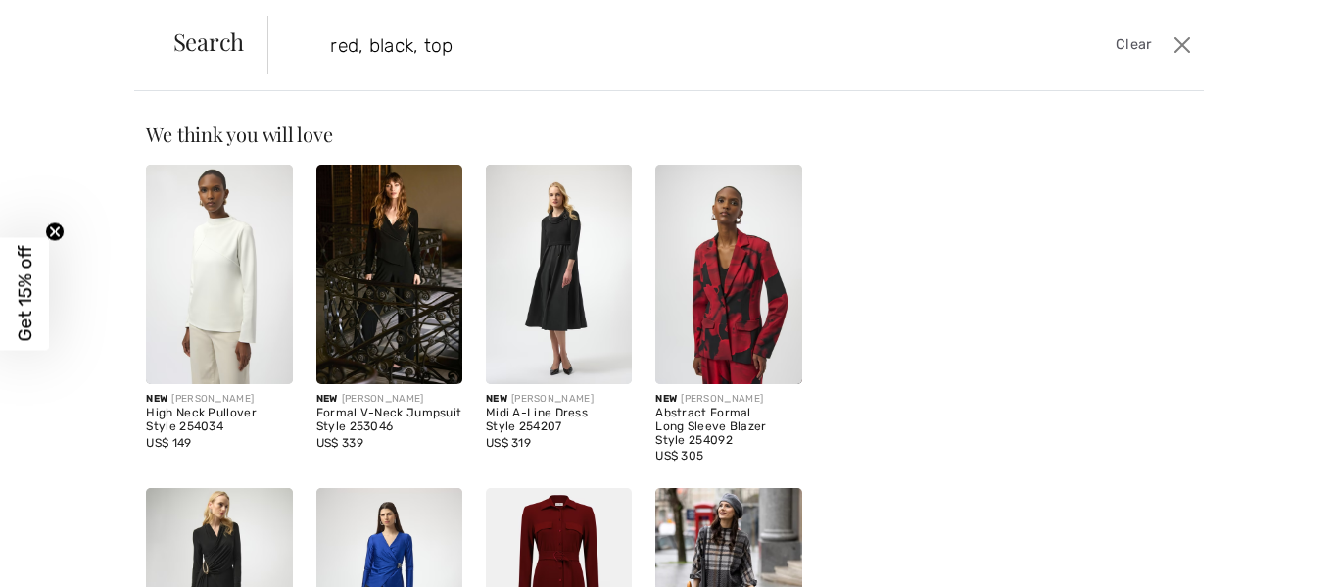
scroll to position [0, 0]
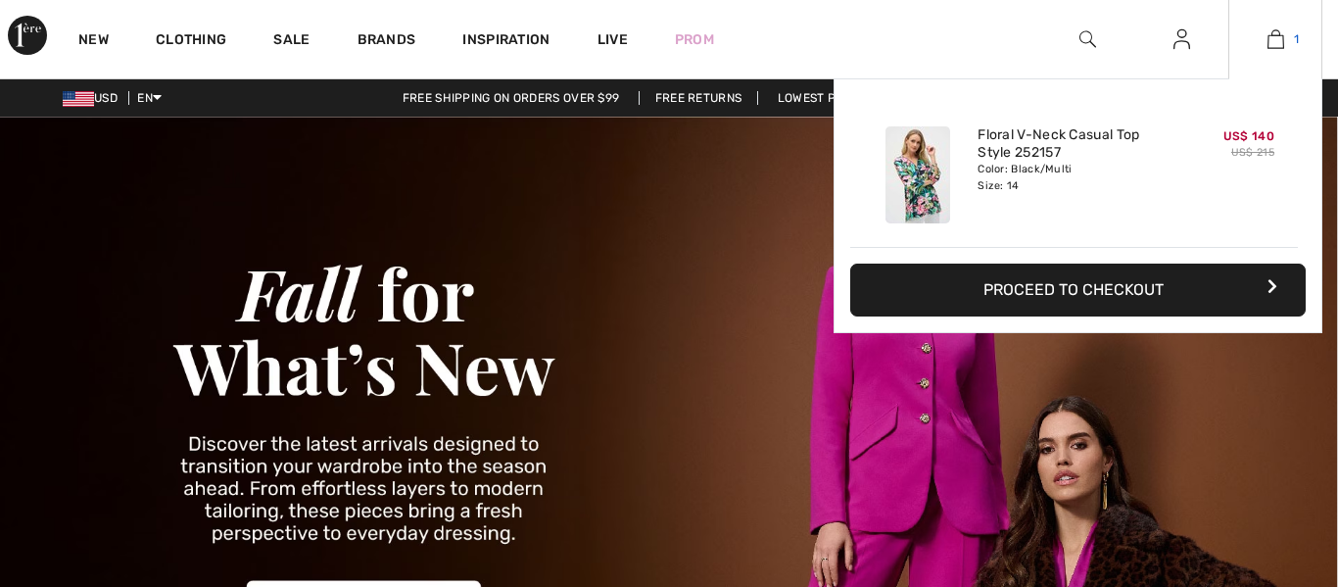
click at [1285, 34] on link "1" at bounding box center [1276, 39] width 92 height 24
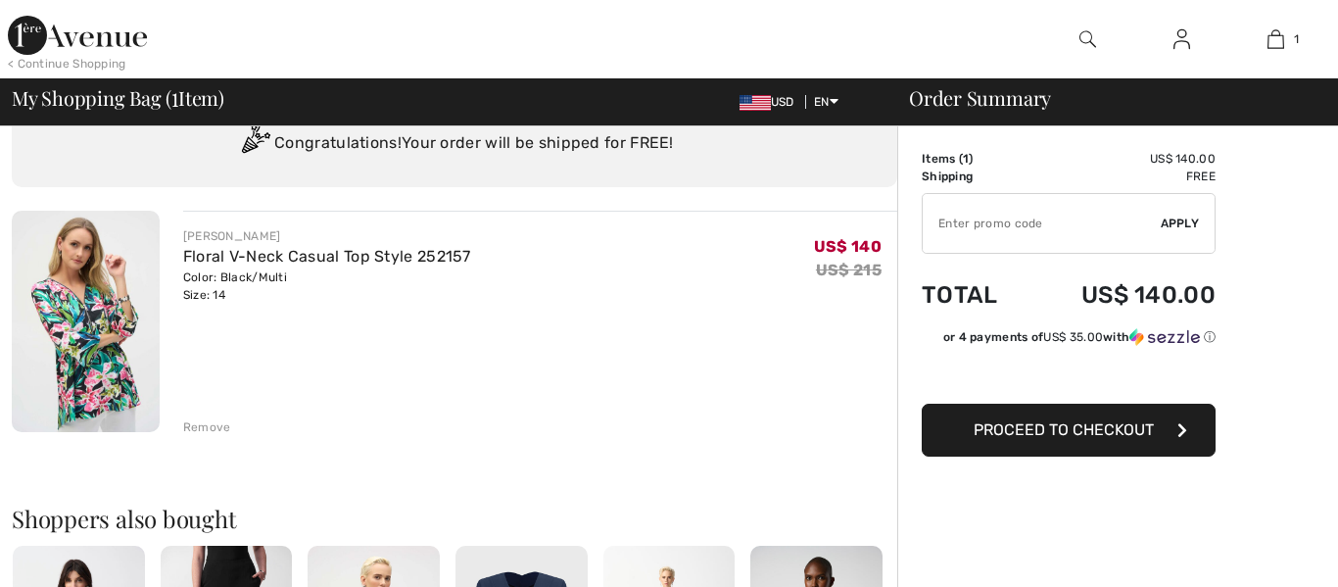
scroll to position [85, 0]
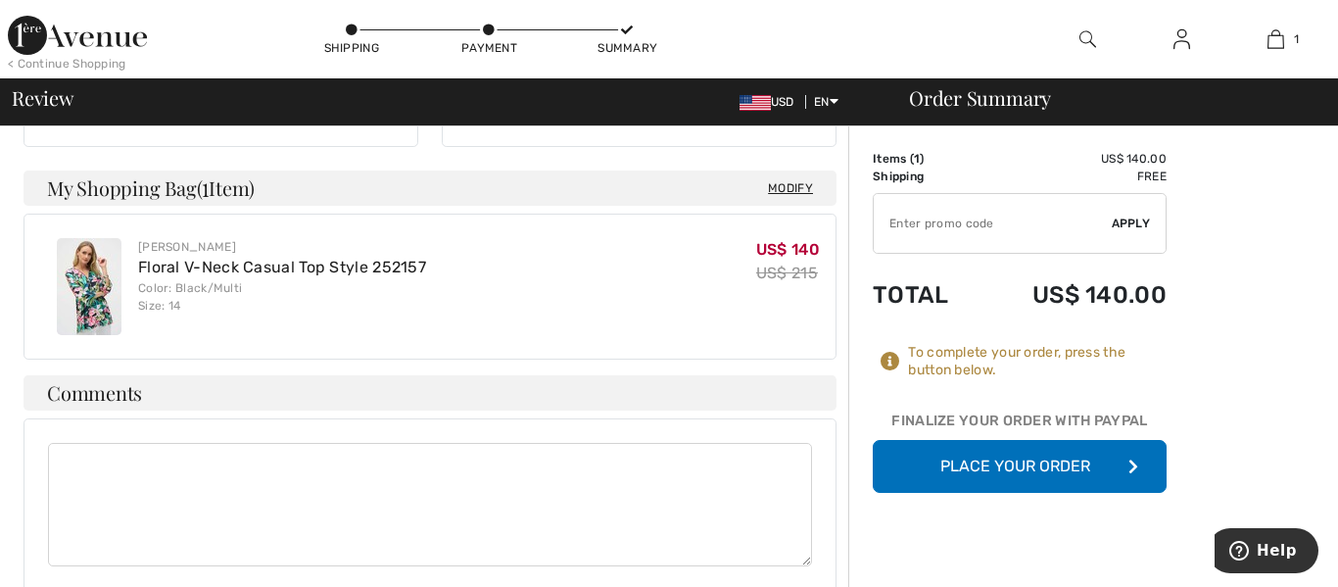
scroll to position [461, 0]
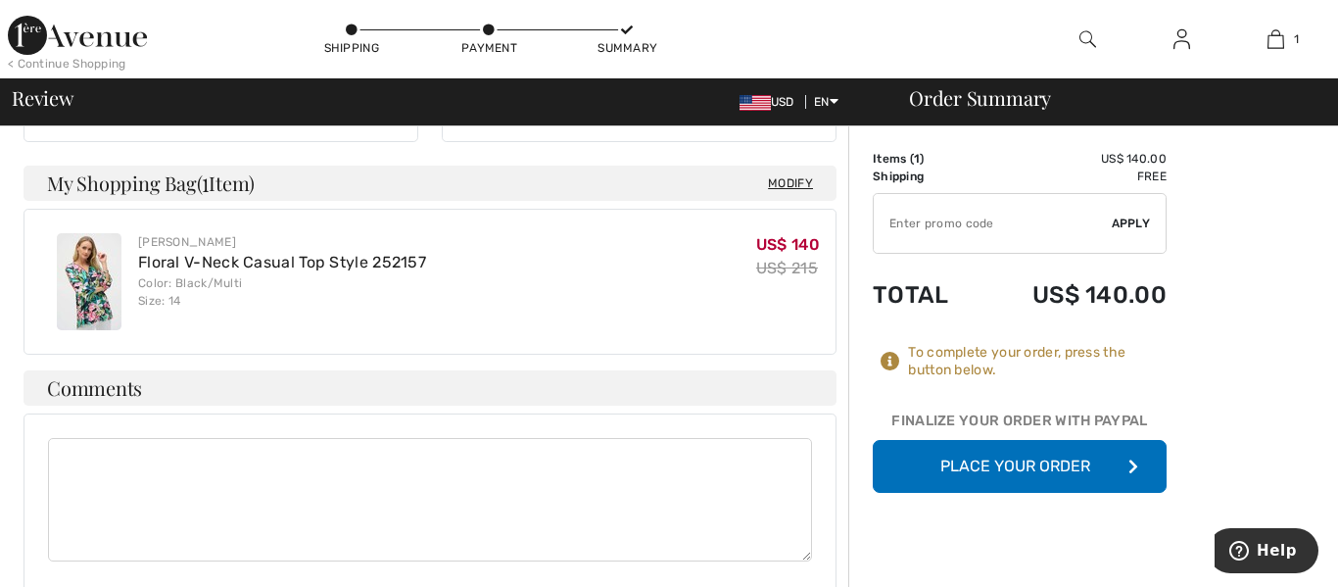
click at [911, 474] on button "Place Your Order" at bounding box center [1020, 466] width 294 height 53
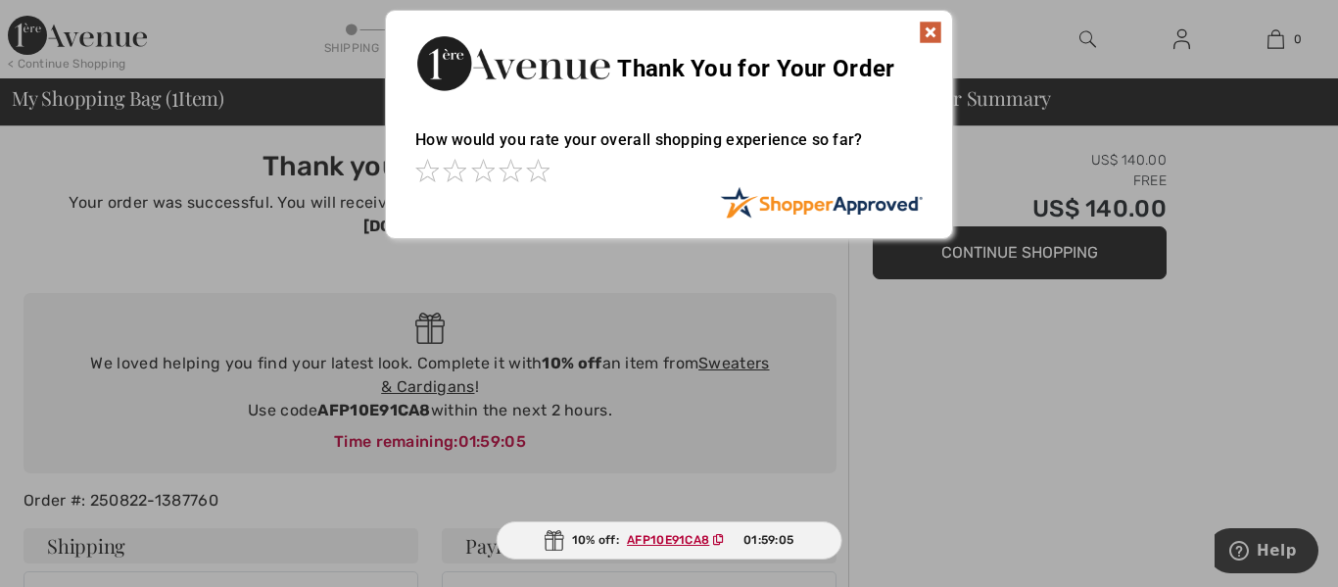
click at [933, 34] on img at bounding box center [931, 33] width 24 height 24
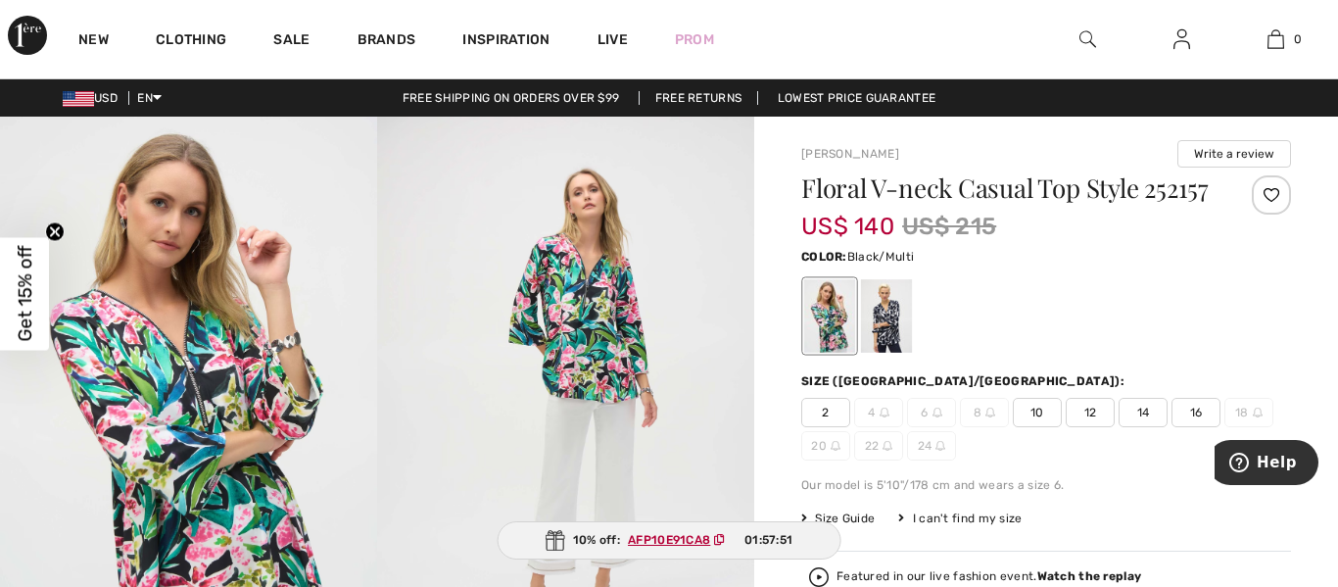
click at [148, 346] on img at bounding box center [188, 399] width 377 height 565
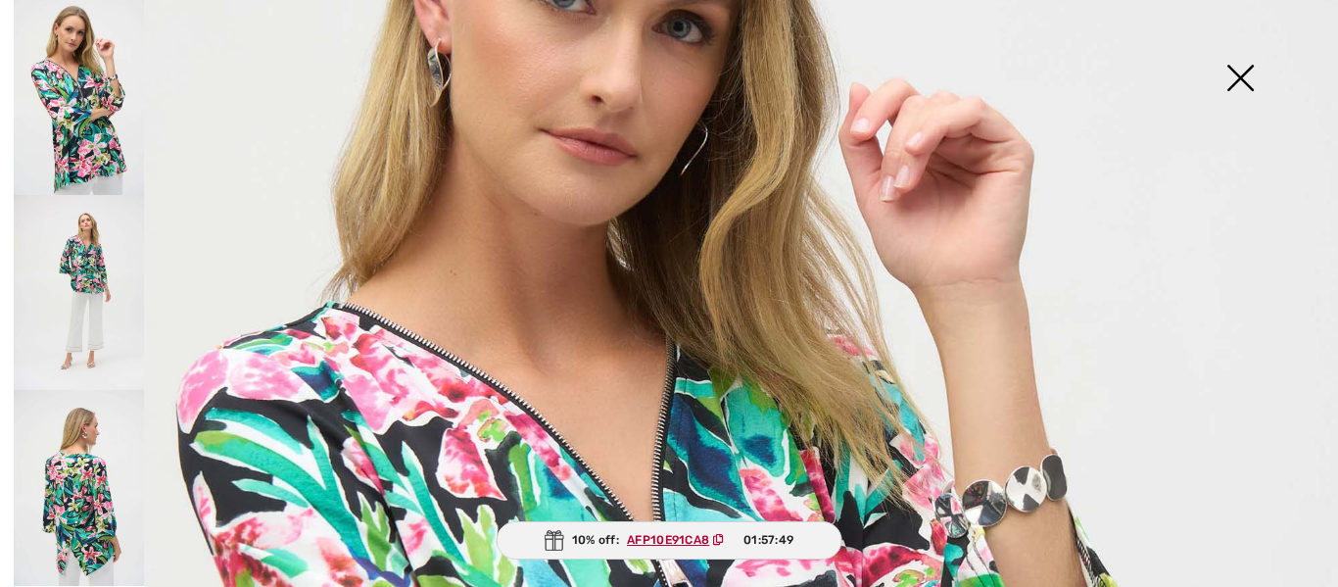
scroll to position [411, 0]
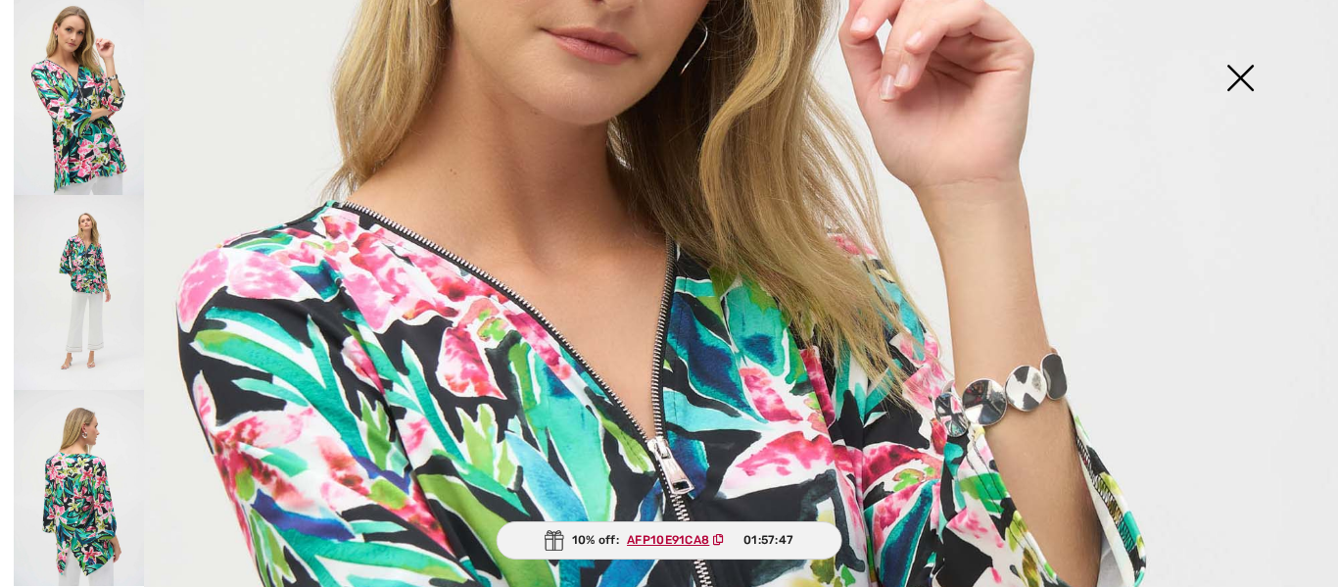
click at [1246, 74] on img at bounding box center [1240, 79] width 98 height 101
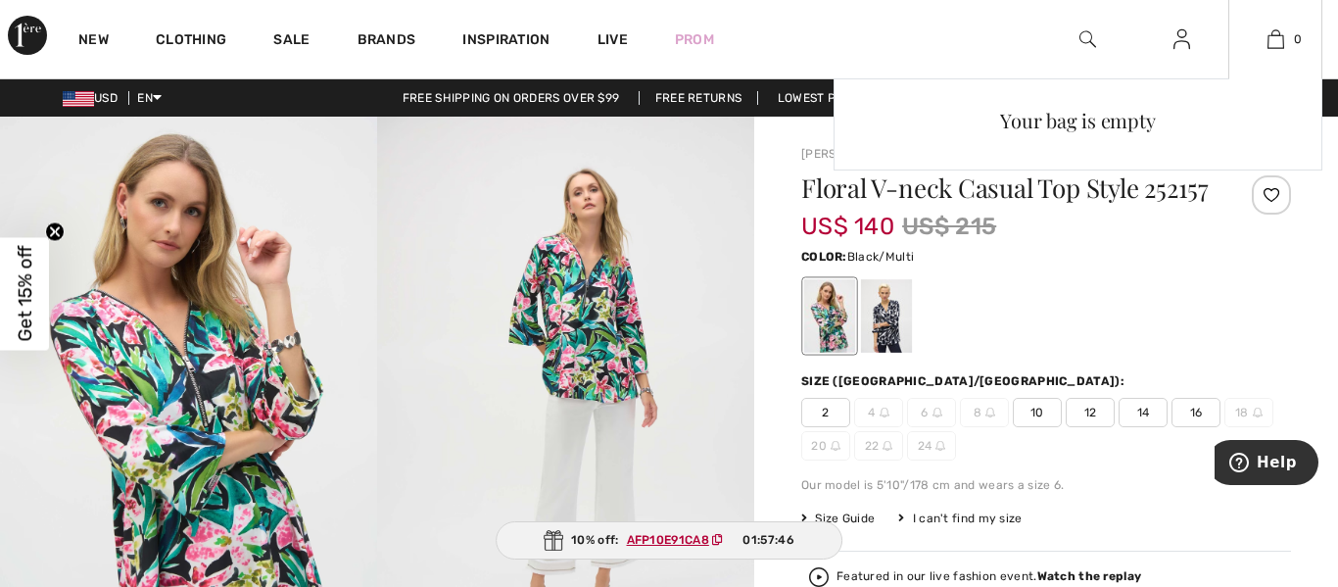
click at [865, 346] on div "Your bag is empty" at bounding box center [1078, 252] width 489 height 348
click at [874, 346] on div "Your bag is empty" at bounding box center [1078, 252] width 489 height 348
click at [881, 346] on div "Your bag is empty" at bounding box center [1078, 252] width 489 height 348
click at [892, 343] on div "Your bag is empty" at bounding box center [1078, 252] width 489 height 348
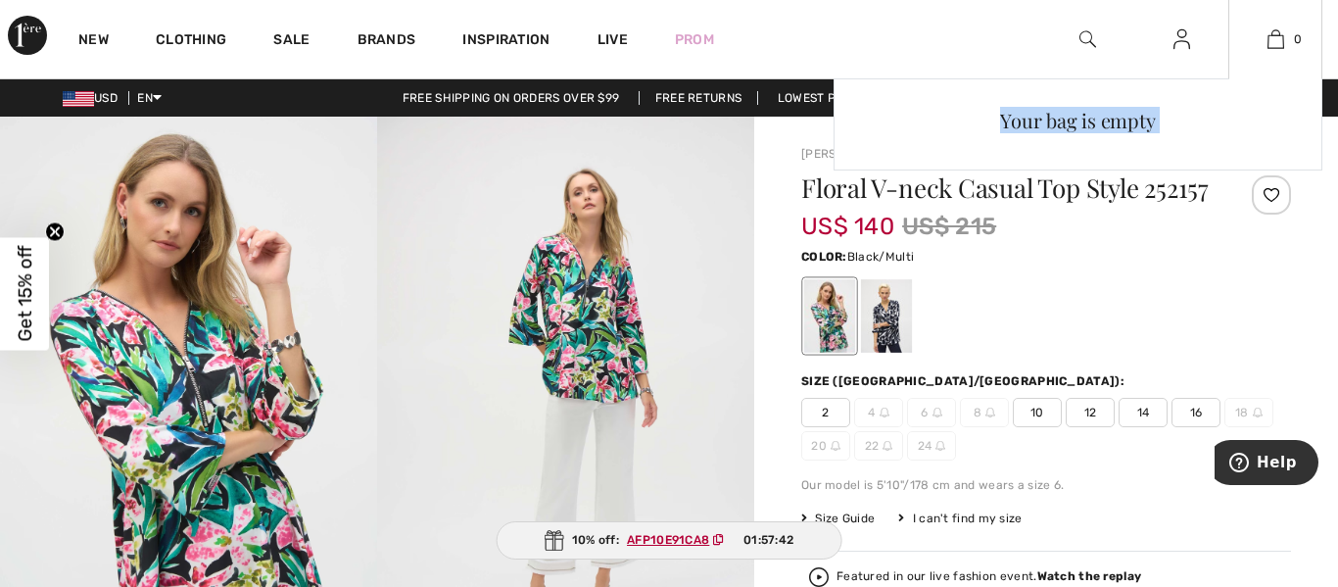
click at [892, 343] on div "Your bag is empty" at bounding box center [1078, 252] width 489 height 348
click at [889, 338] on div "Your bag is empty" at bounding box center [1078, 252] width 489 height 348
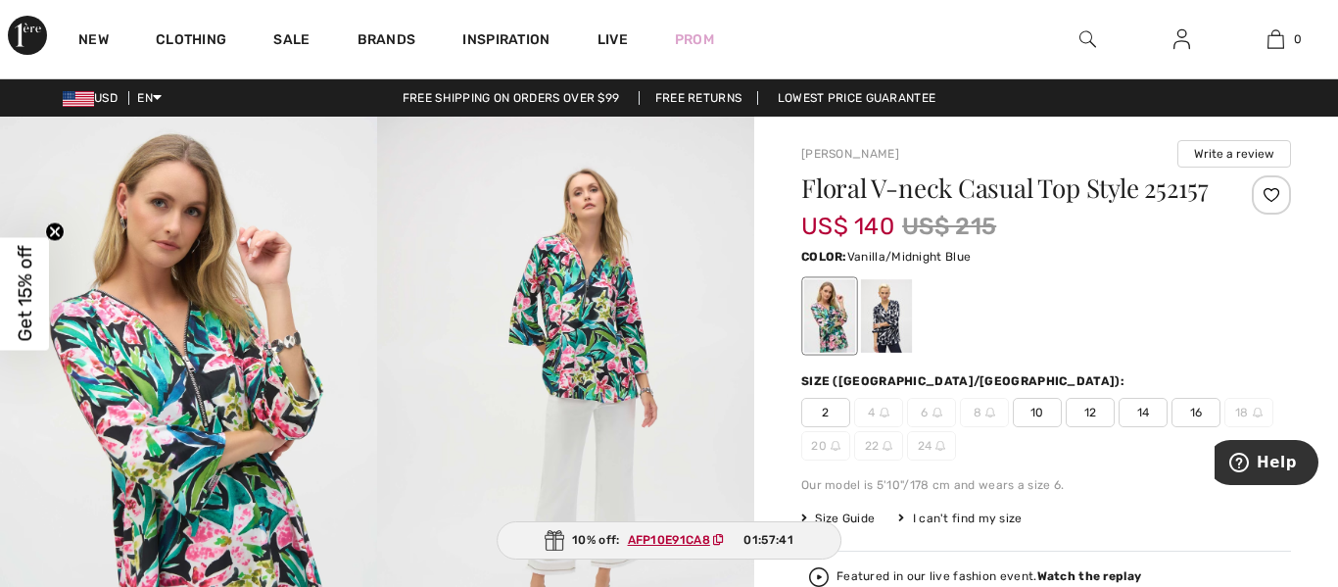
click at [881, 342] on div at bounding box center [886, 315] width 51 height 73
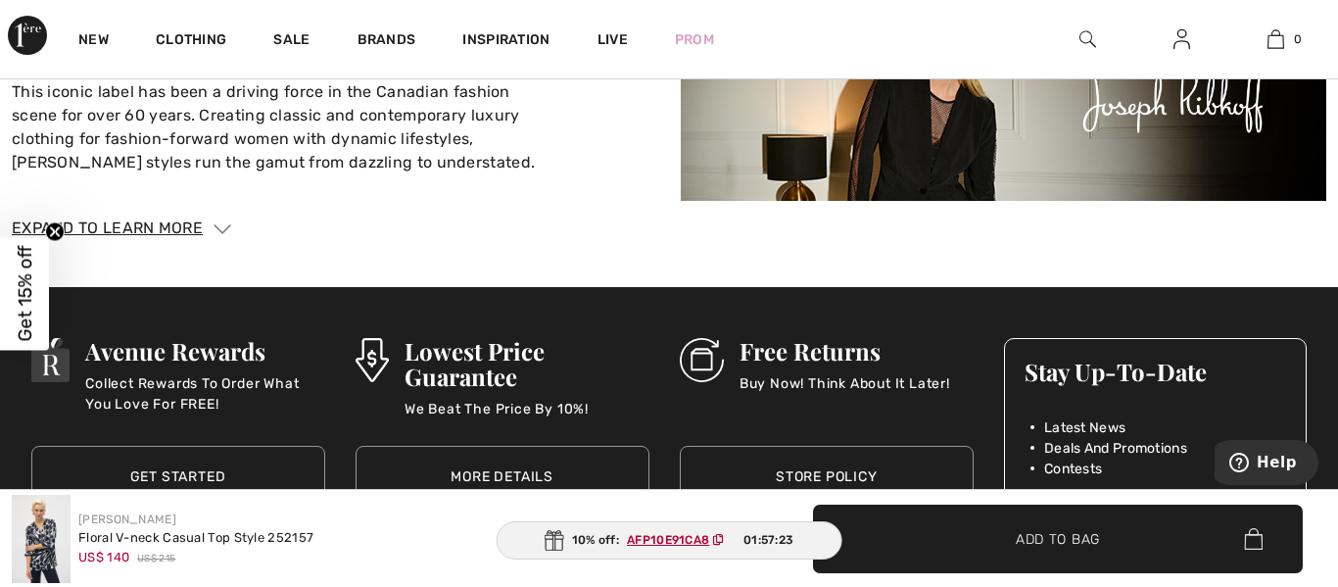
scroll to position [3207, 0]
